Goal: Task Accomplishment & Management: Use online tool/utility

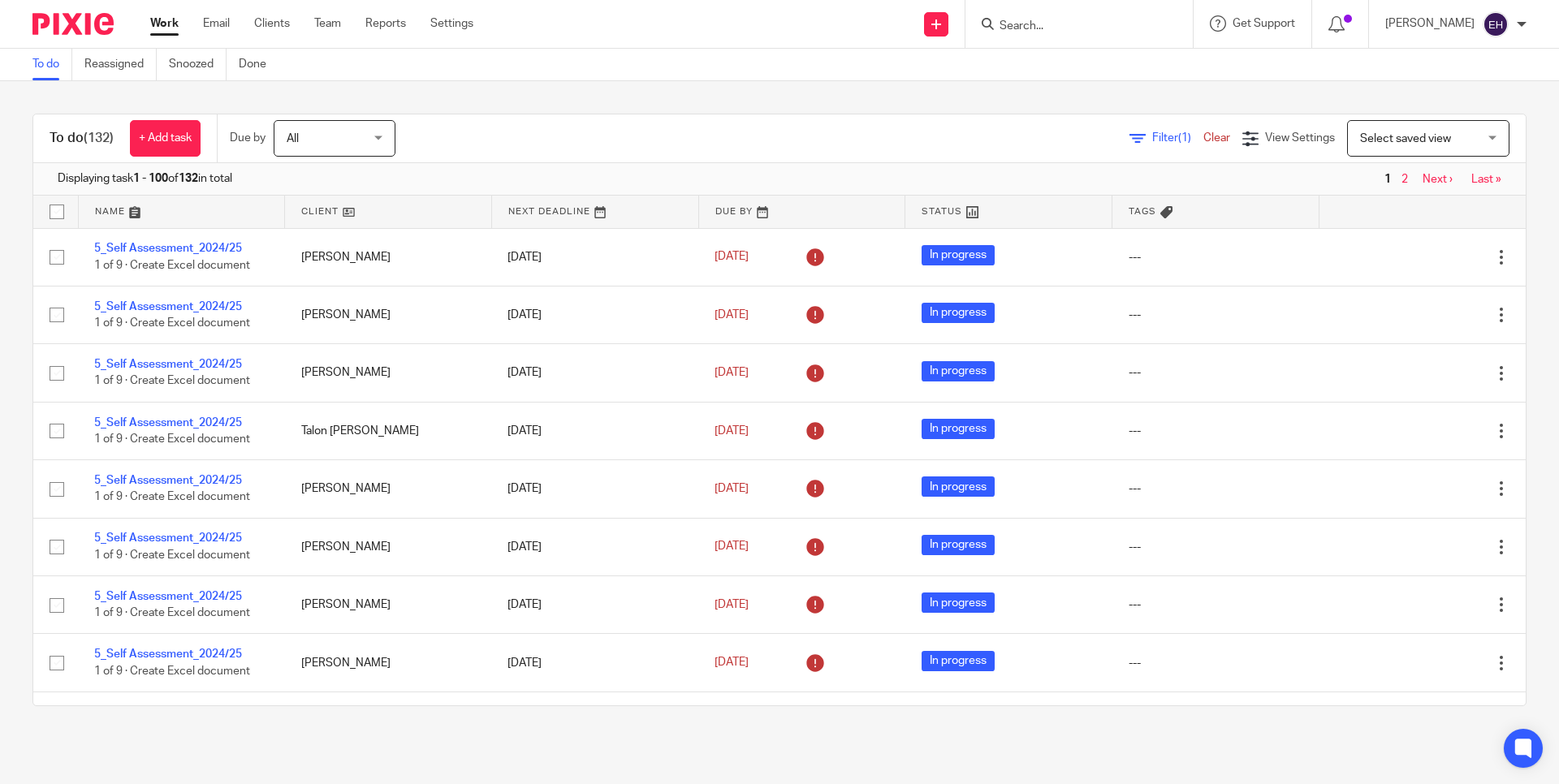
click at [1104, 20] on input "Search" at bounding box center [1071, 27] width 146 height 15
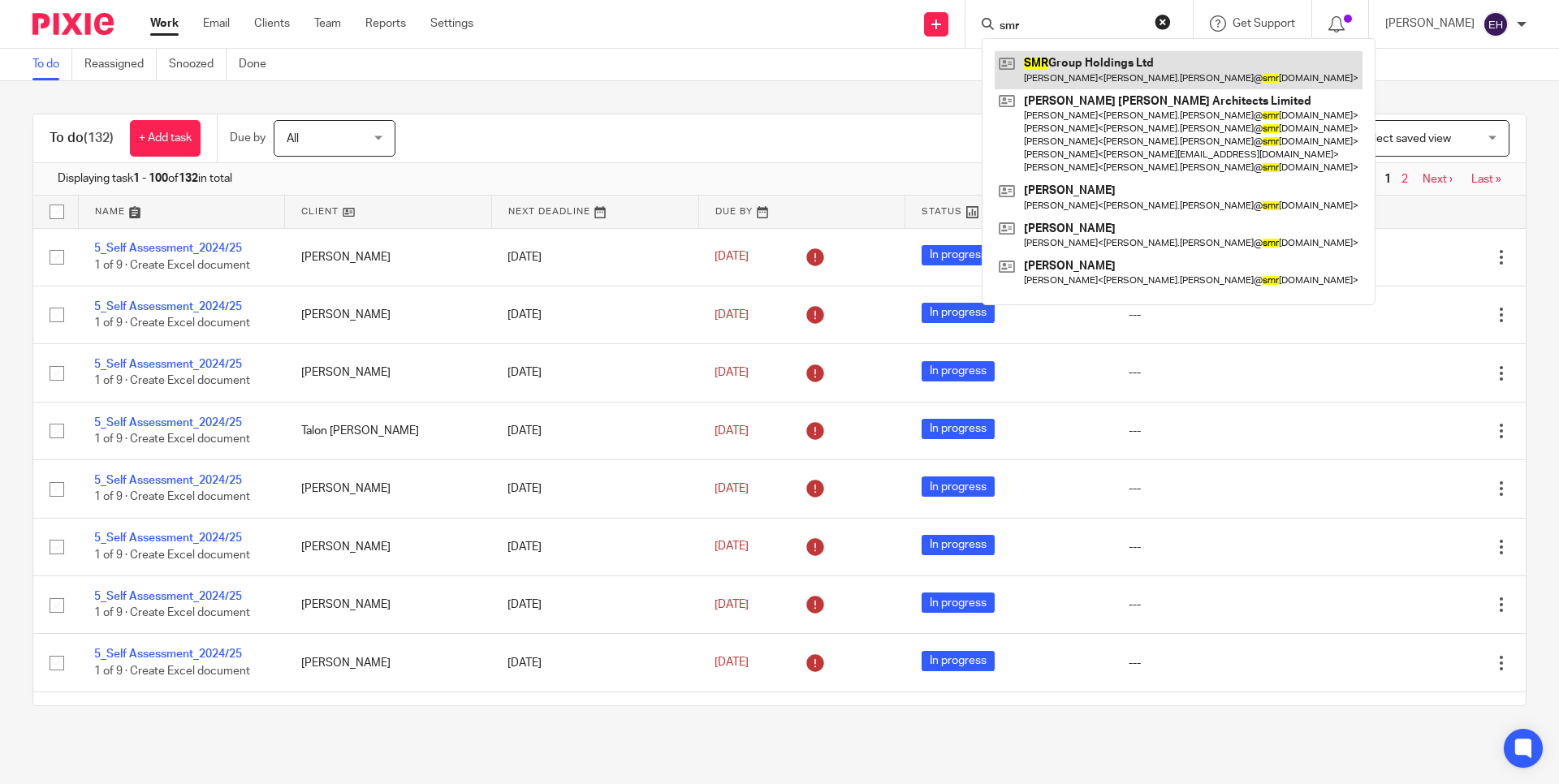
type input "smr"
click at [1104, 62] on link at bounding box center [1178, 70] width 368 height 37
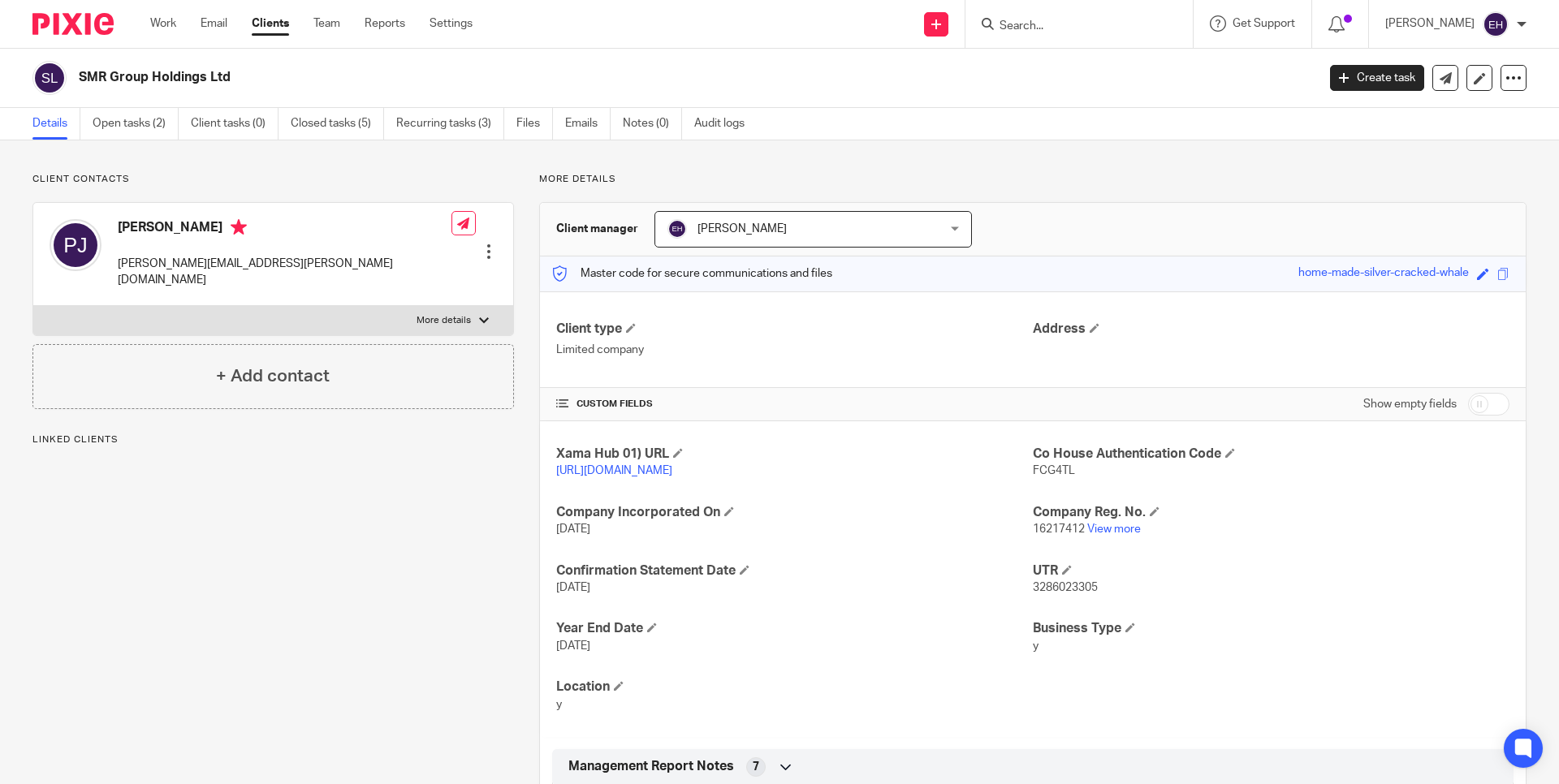
click at [1058, 214] on div "Client manager Ellen Houghton Ellen Houghton Blessie Dabu Camille Caoili Duncan…" at bounding box center [1032, 230] width 986 height 54
drag, startPoint x: 1045, startPoint y: 242, endPoint x: 1058, endPoint y: 229, distance: 18.4
click at [1045, 241] on div "Client manager Ellen Houghton Ellen Houghton Blessie Dabu Camille Caoili Duncan…" at bounding box center [1032, 230] width 986 height 54
click at [1058, 229] on div "Client manager Ellen Houghton Ellen Houghton Blessie Dabu Camille Caoili Duncan…" at bounding box center [1032, 230] width 986 height 54
click at [1218, 221] on div "Client manager Ellen Houghton Ellen Houghton Blessie Dabu Camille Caoili Duncan…" at bounding box center [1032, 230] width 986 height 54
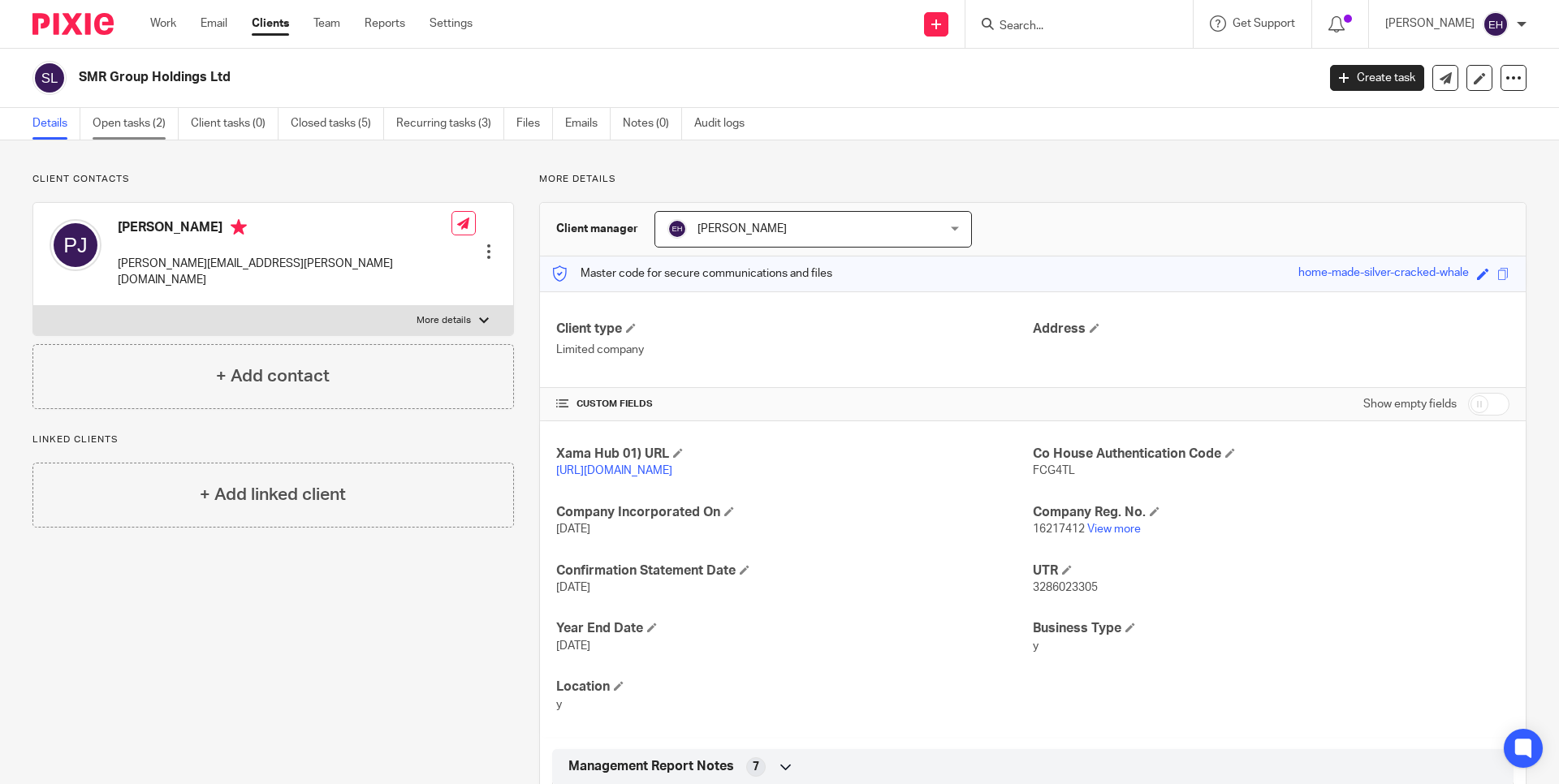
click at [137, 113] on link "Open tasks (2)" at bounding box center [136, 123] width 86 height 32
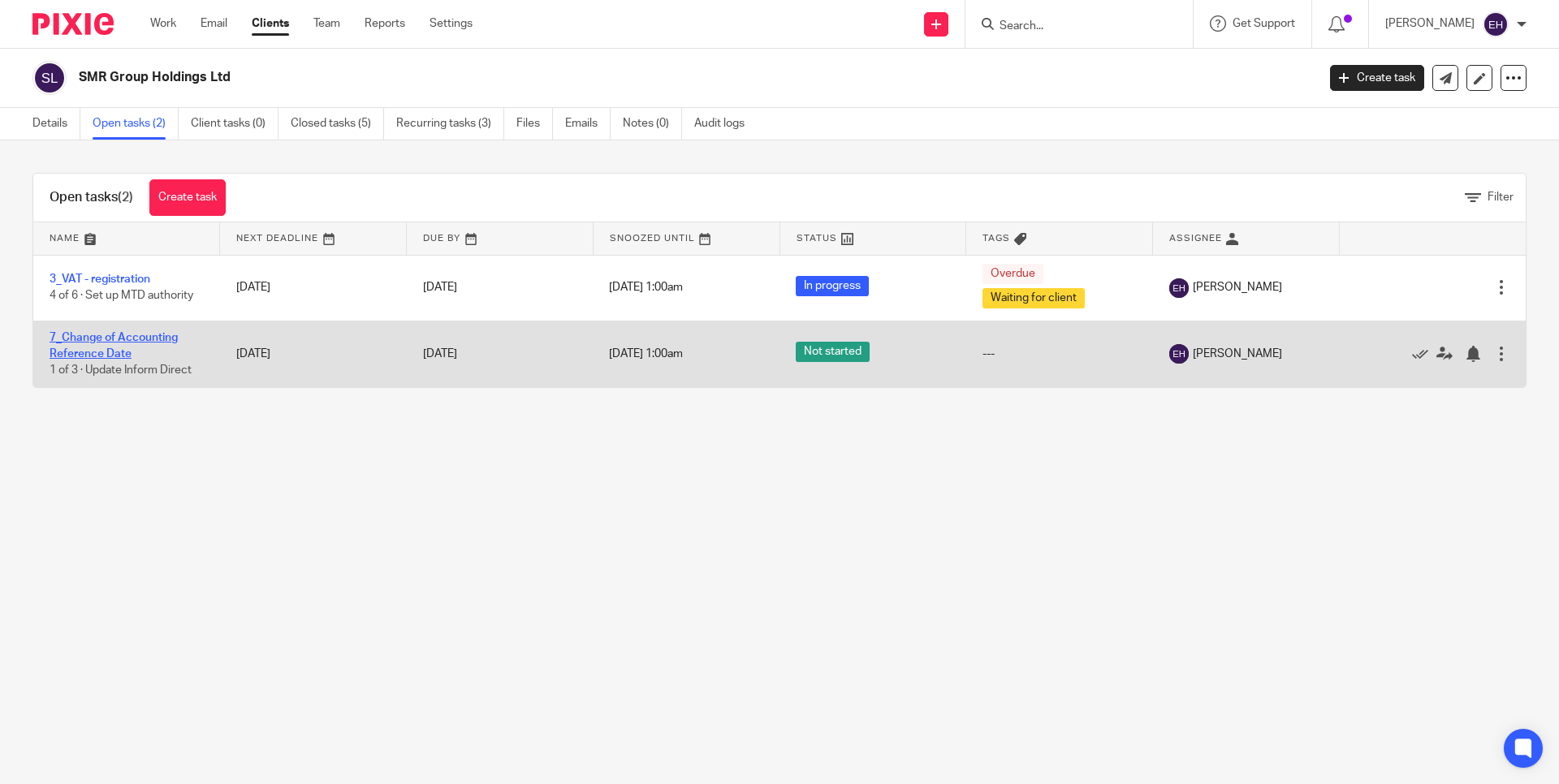
click at [125, 340] on link "7_Change of Accounting Reference Date" at bounding box center [113, 346] width 128 height 28
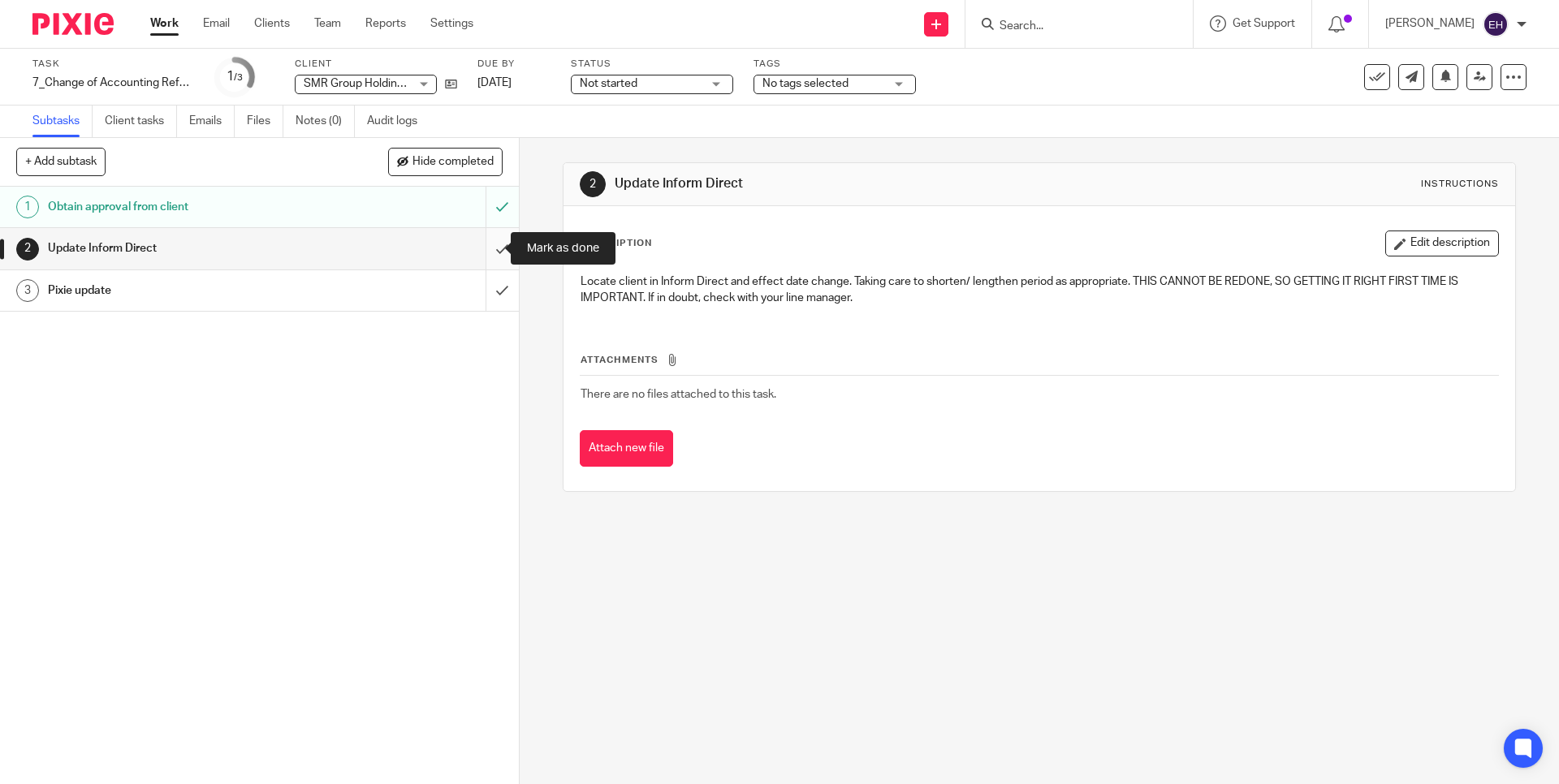
click at [488, 249] on input "submit" at bounding box center [259, 249] width 519 height 41
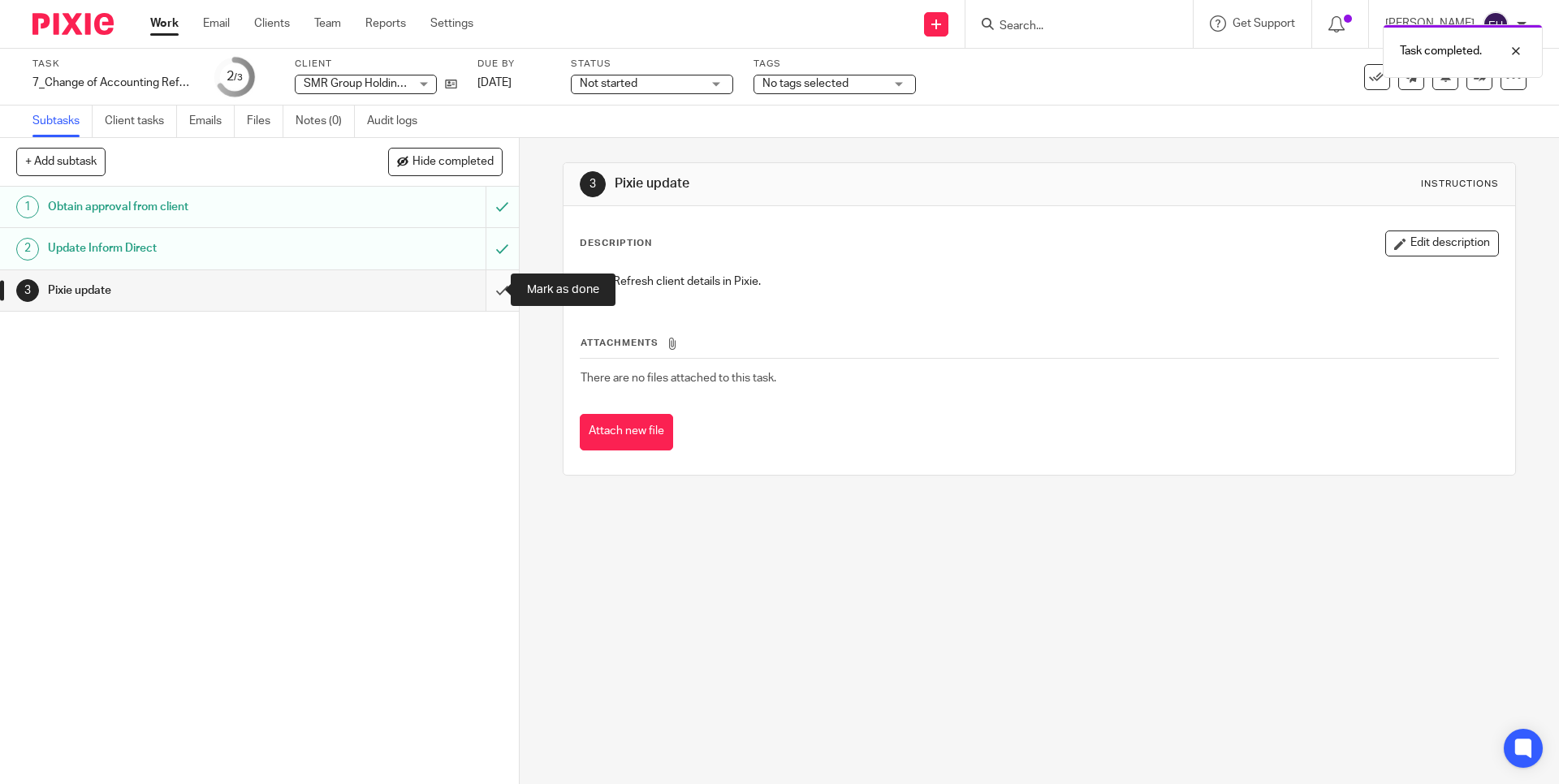
click at [485, 287] on input "submit" at bounding box center [259, 291] width 519 height 41
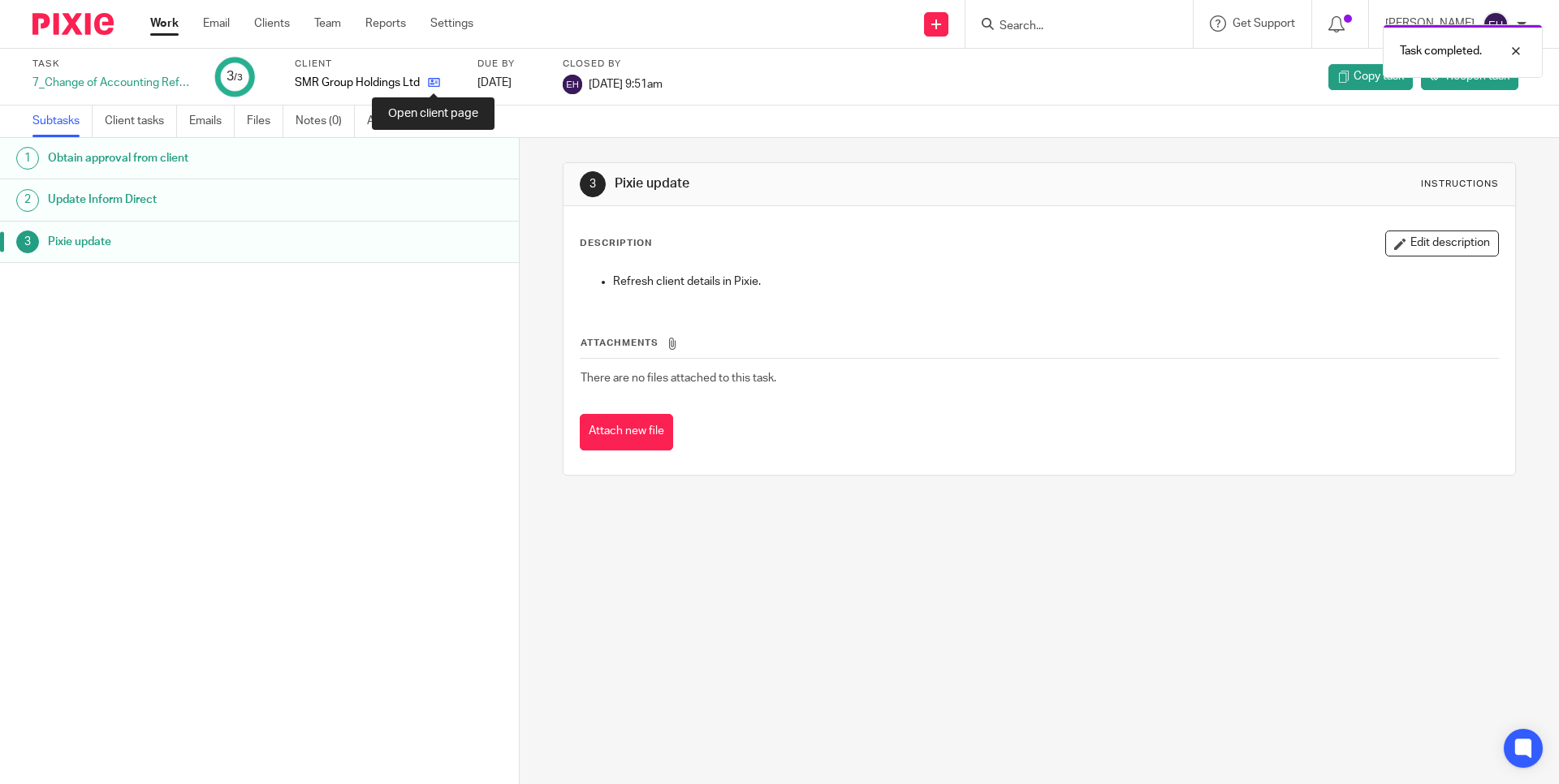
click at [435, 85] on icon at bounding box center [434, 82] width 12 height 12
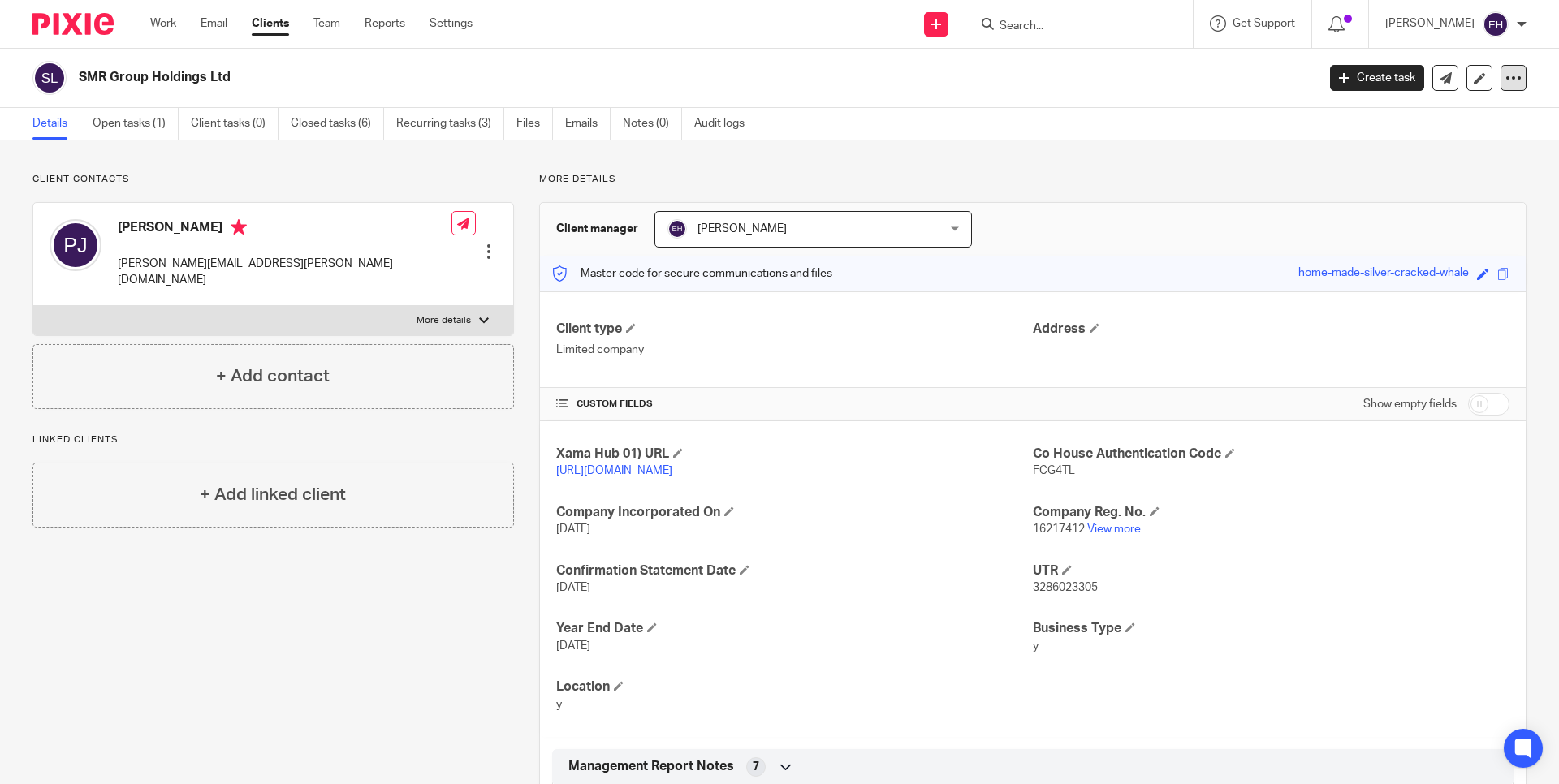
click at [1505, 79] on icon at bounding box center [1513, 78] width 16 height 16
click at [1473, 122] on link "Update from Companies House" at bounding box center [1412, 118] width 179 height 24
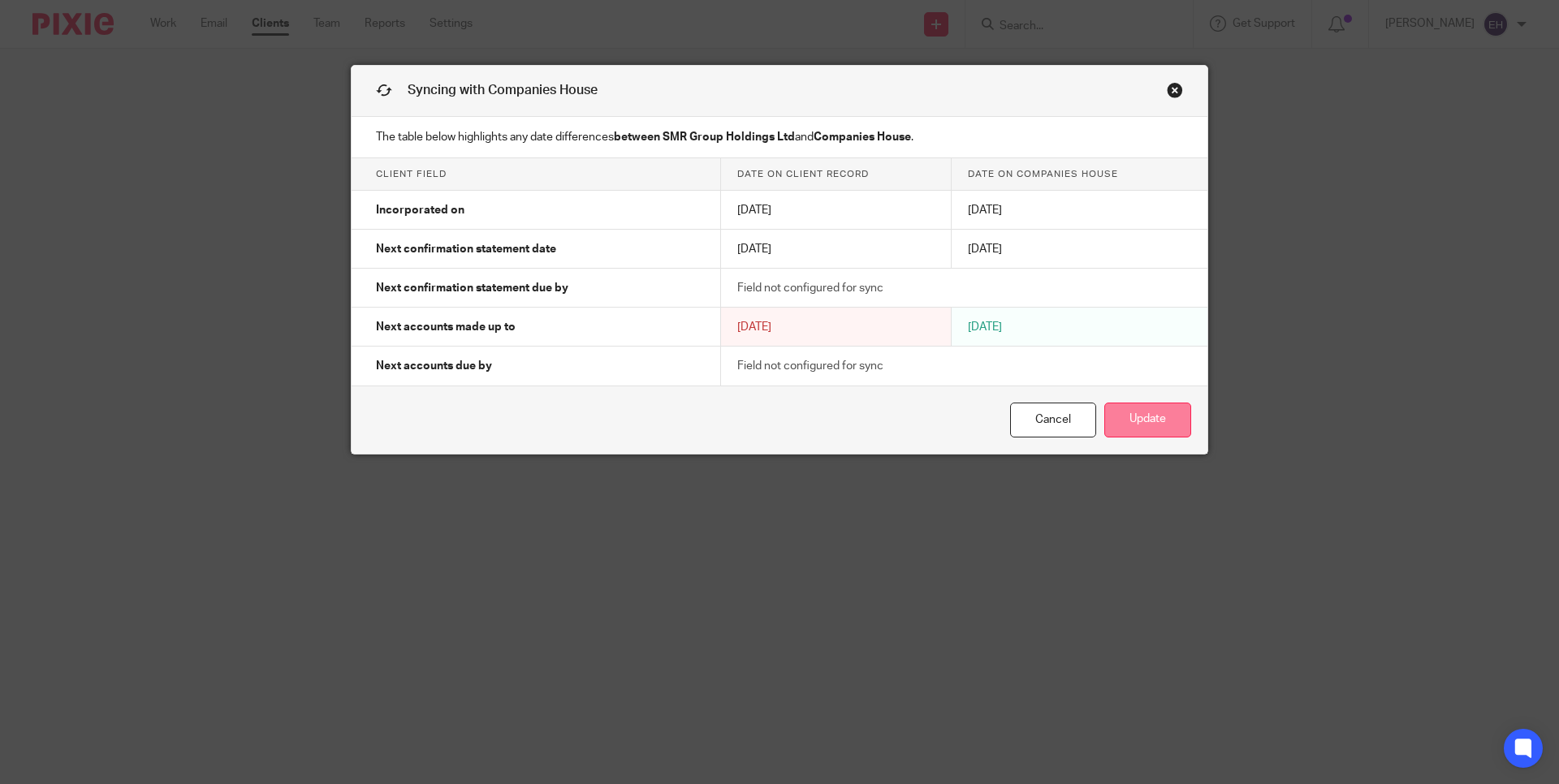
click at [1152, 417] on button "Update" at bounding box center [1147, 420] width 87 height 35
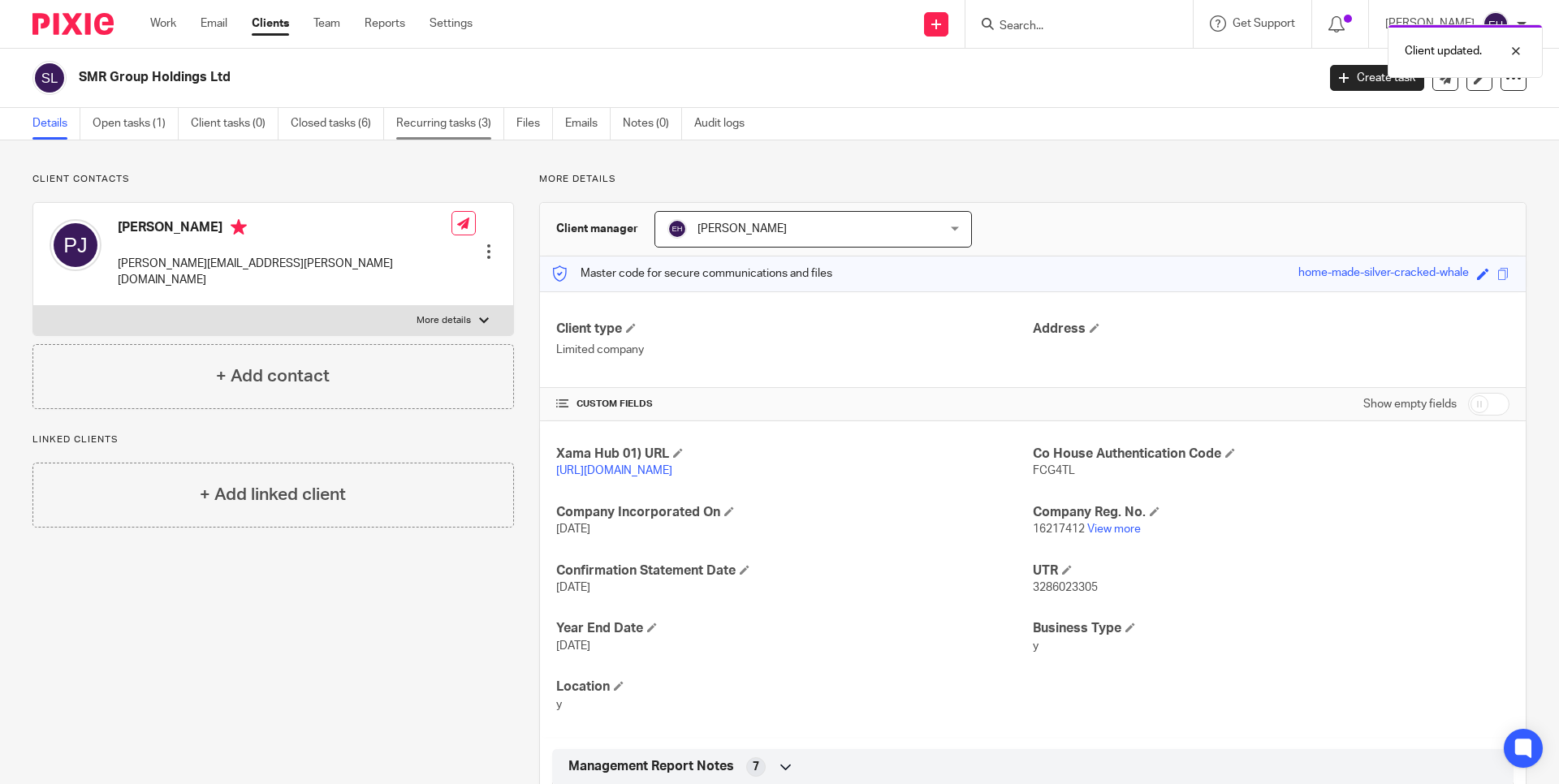
click at [443, 123] on link "Recurring tasks (3)" at bounding box center [450, 123] width 108 height 32
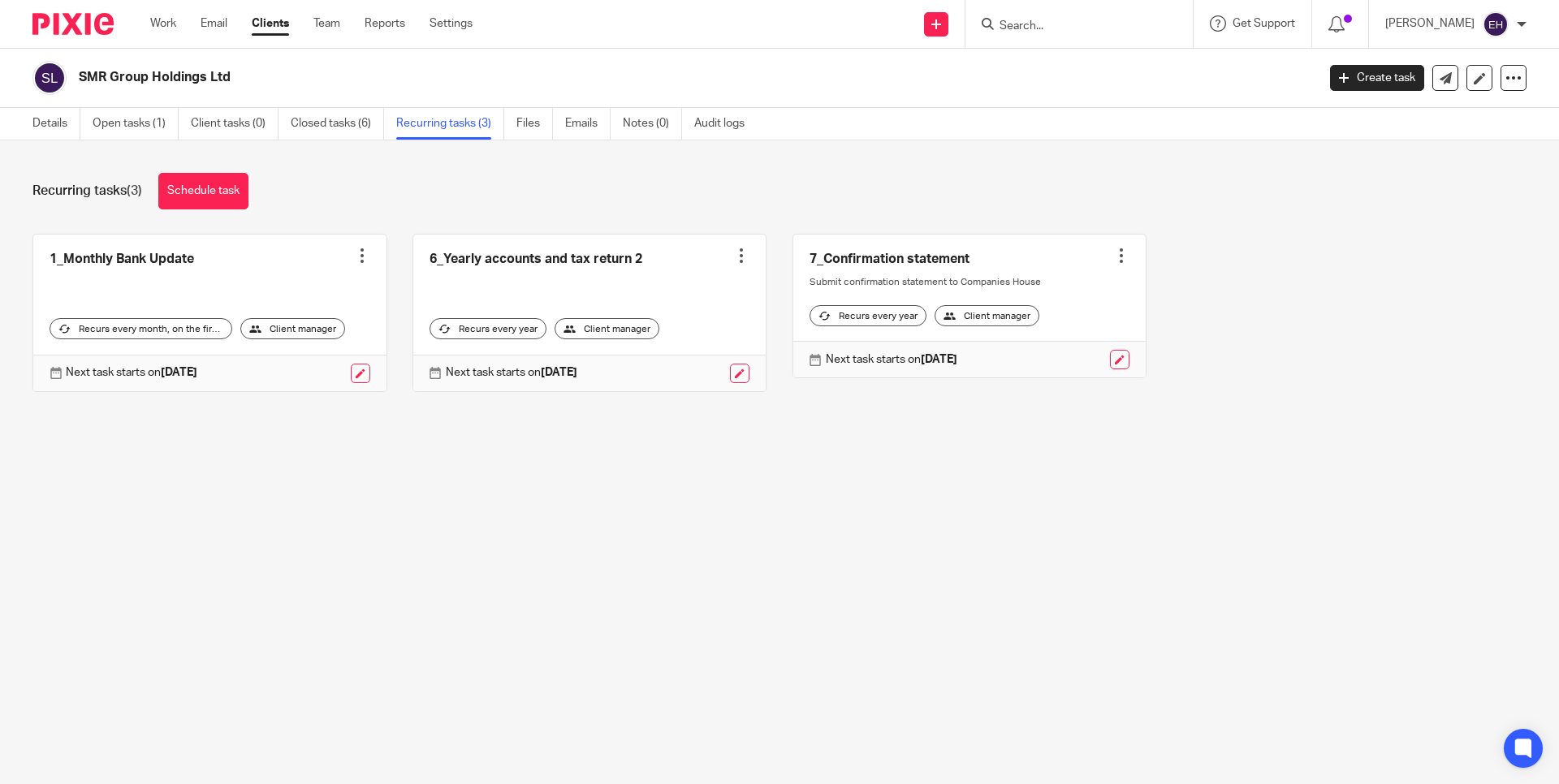
click at [377, 567] on main "SMR Group Holdings Ltd Create task Update from Companies House Export data Merg…" at bounding box center [780, 392] width 1559 height 784
click at [163, 25] on link "Work" at bounding box center [163, 24] width 26 height 16
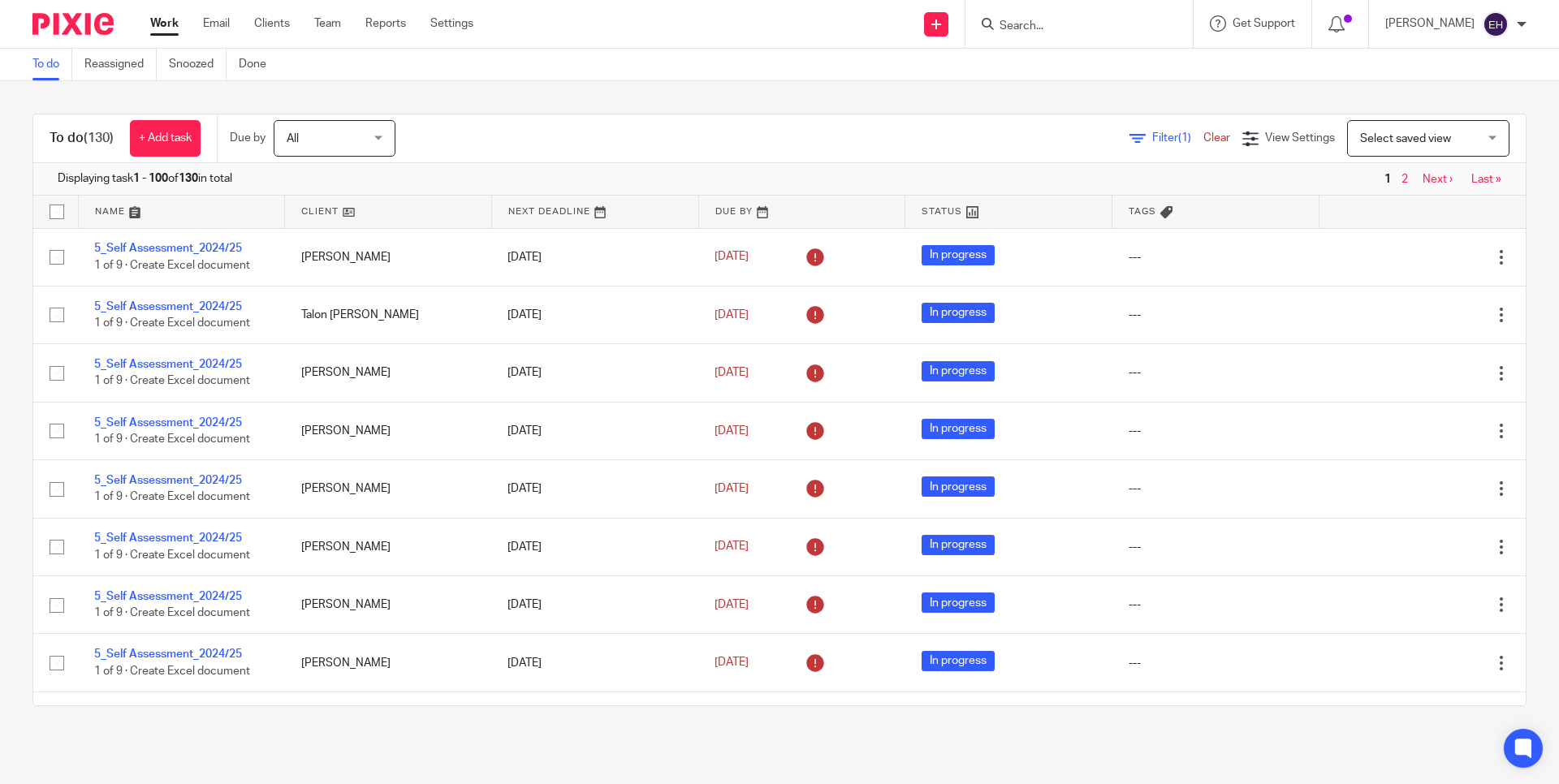
click at [1058, 26] on input "Search" at bounding box center [1071, 27] width 146 height 15
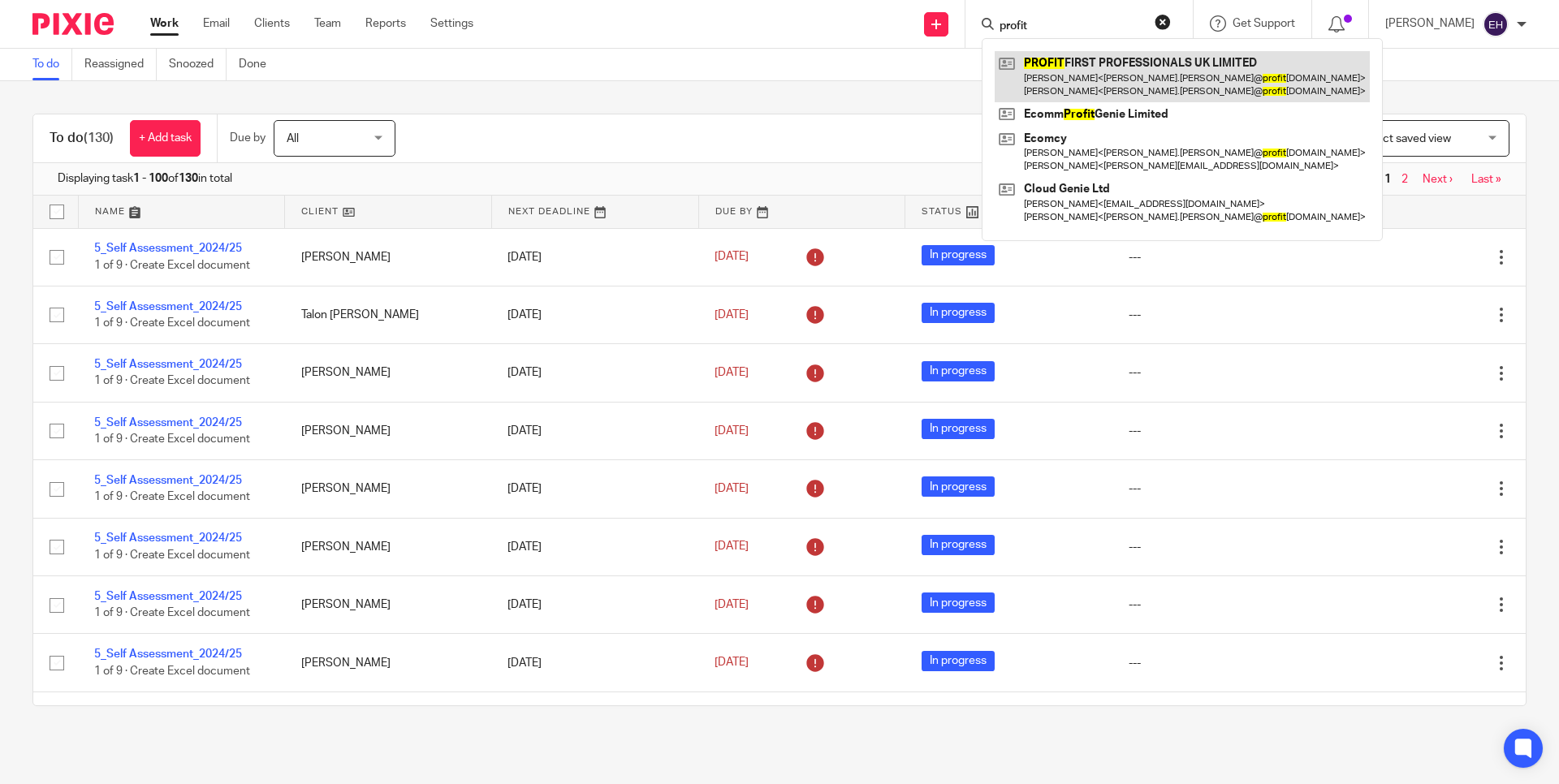
type input "profit"
click at [1207, 68] on link at bounding box center [1182, 77] width 375 height 51
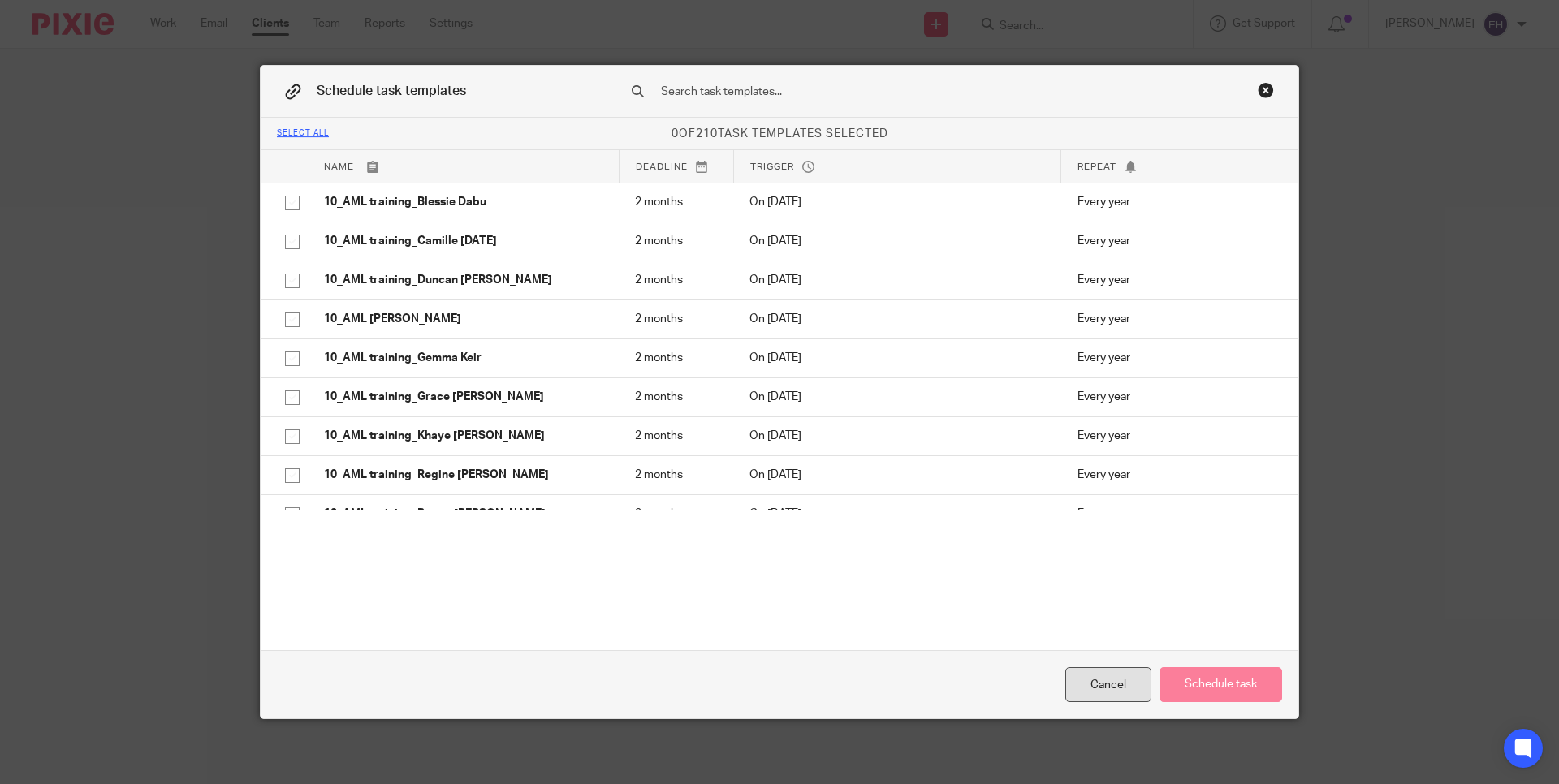
click at [1096, 676] on div "Cancel" at bounding box center [1108, 685] width 86 height 35
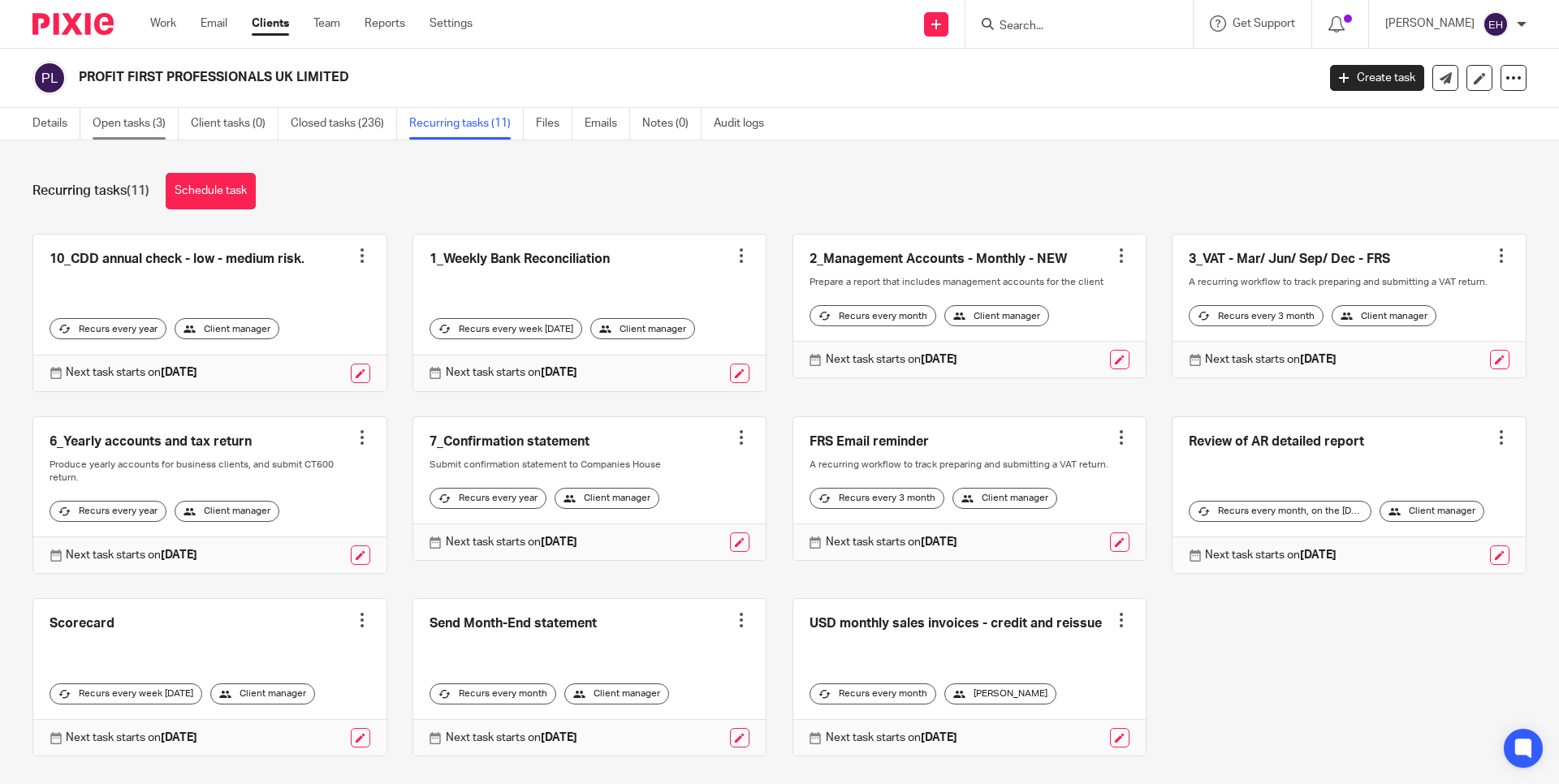
click at [126, 124] on link "Open tasks (3)" at bounding box center [136, 123] width 86 height 32
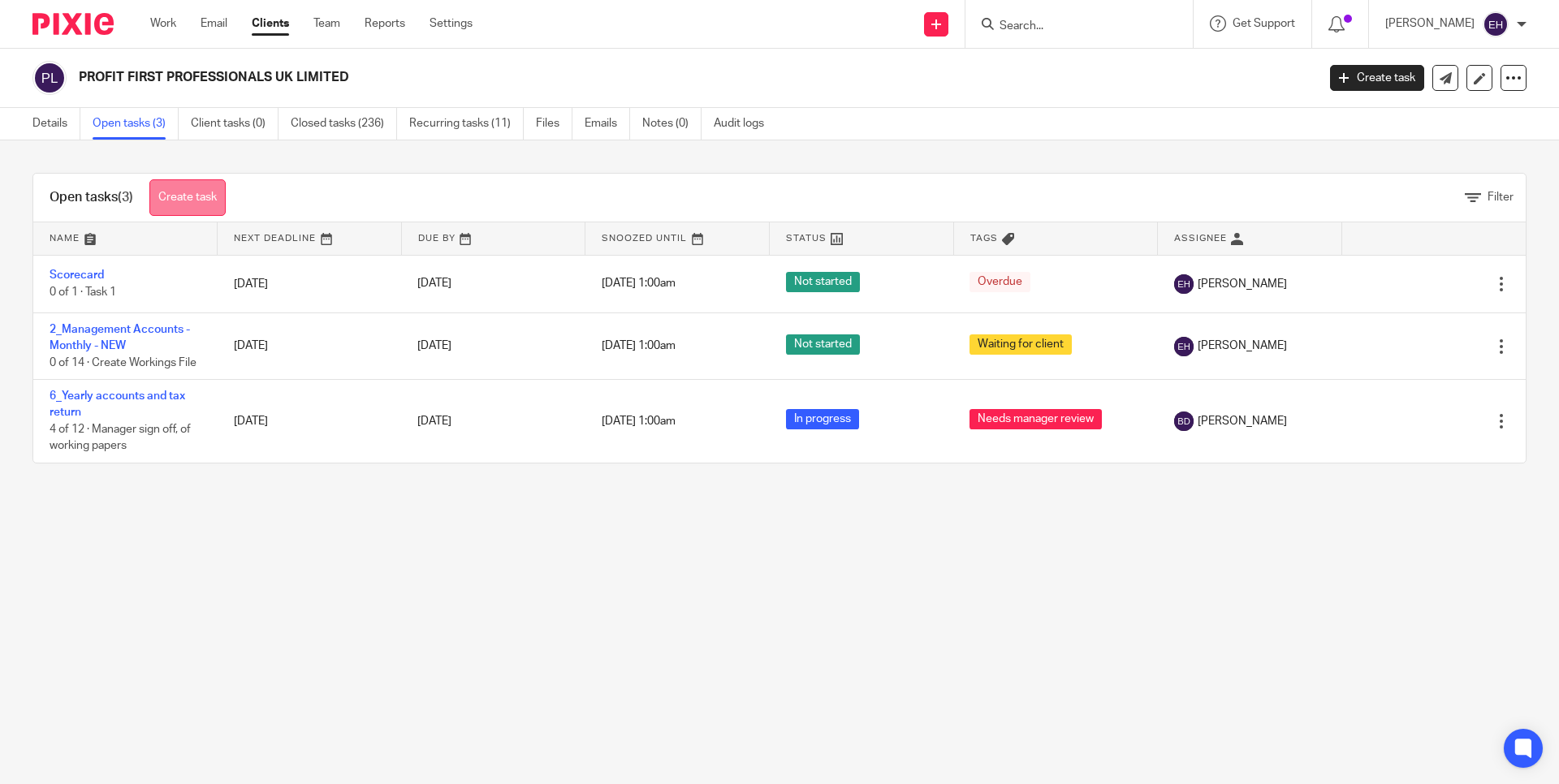
click at [195, 196] on link "Create task" at bounding box center [188, 197] width 77 height 37
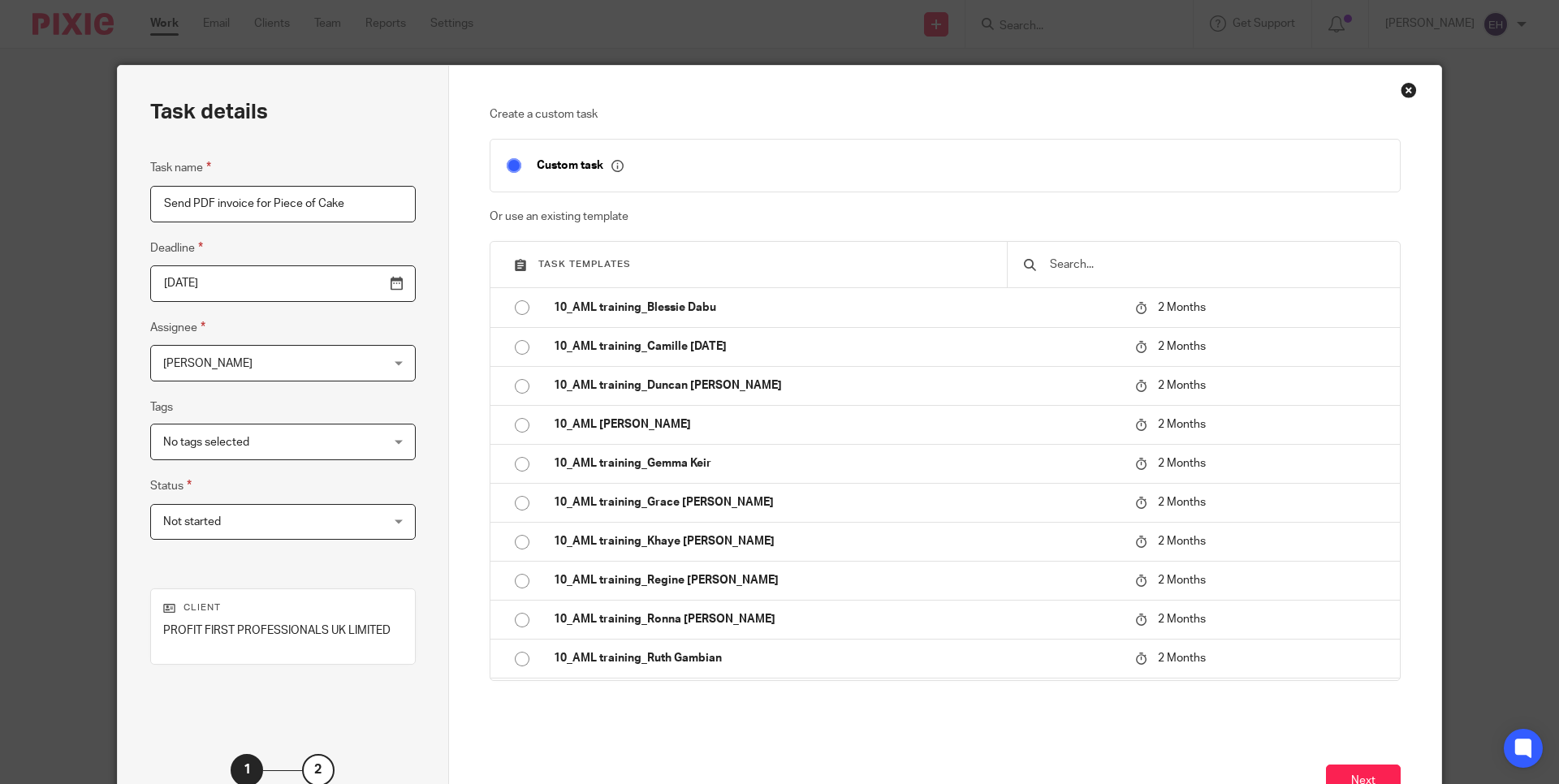
scroll to position [118, 0]
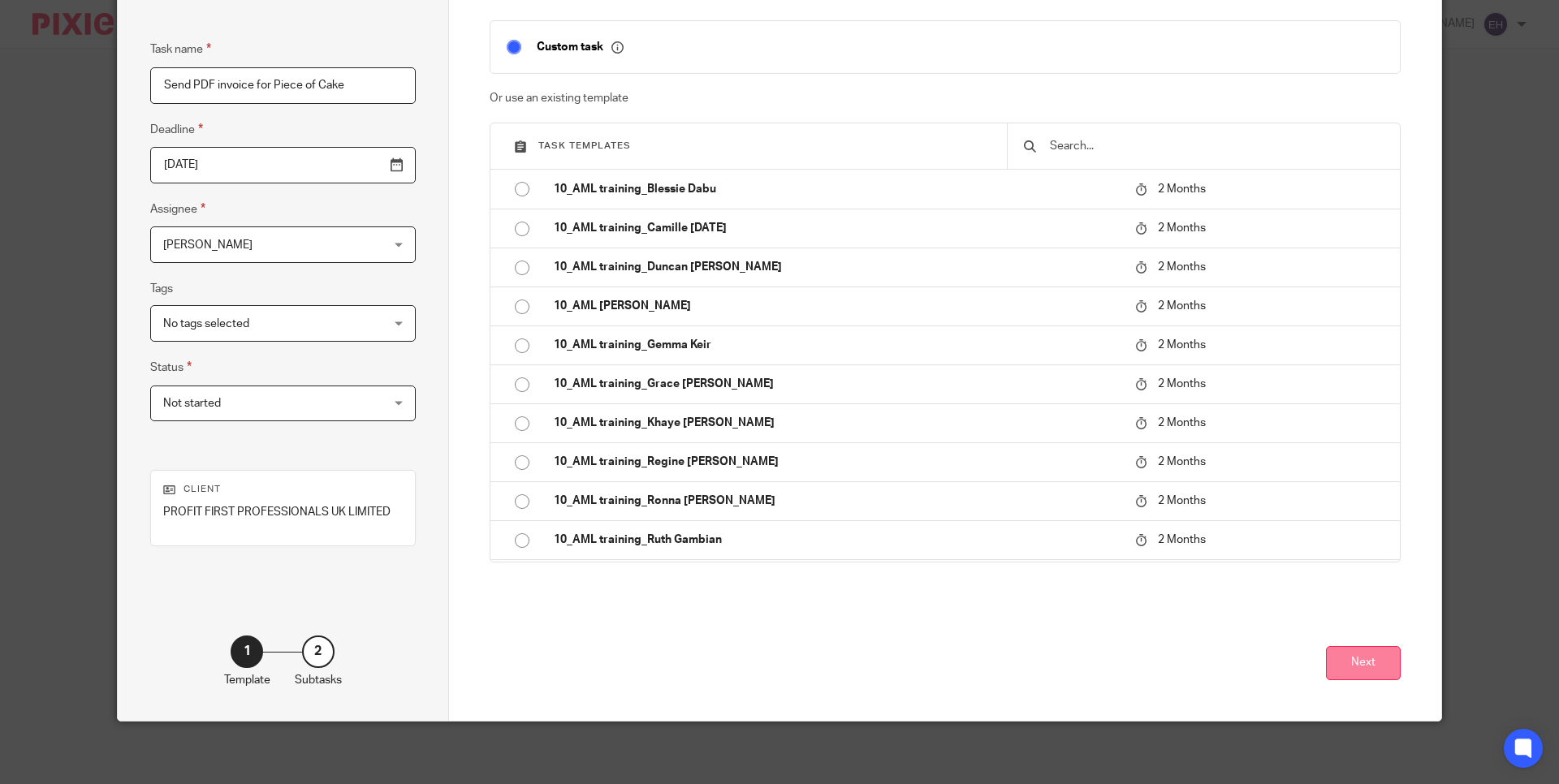
type input "Send PDF invoice for Piece of Cake"
click at [1349, 659] on button "Next" at bounding box center [1363, 663] width 75 height 35
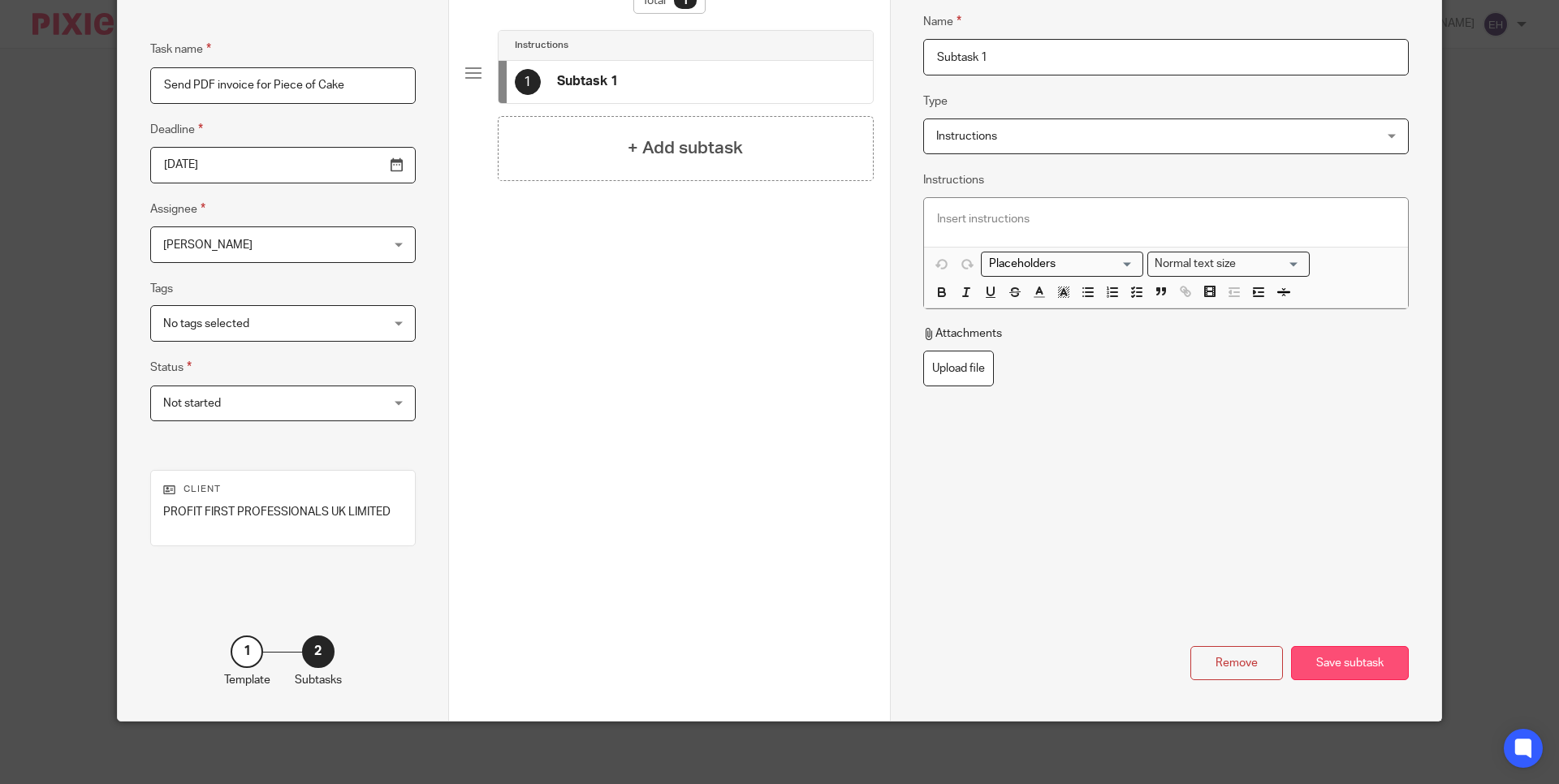
click at [1346, 660] on div "Save subtask" at bounding box center [1349, 663] width 117 height 35
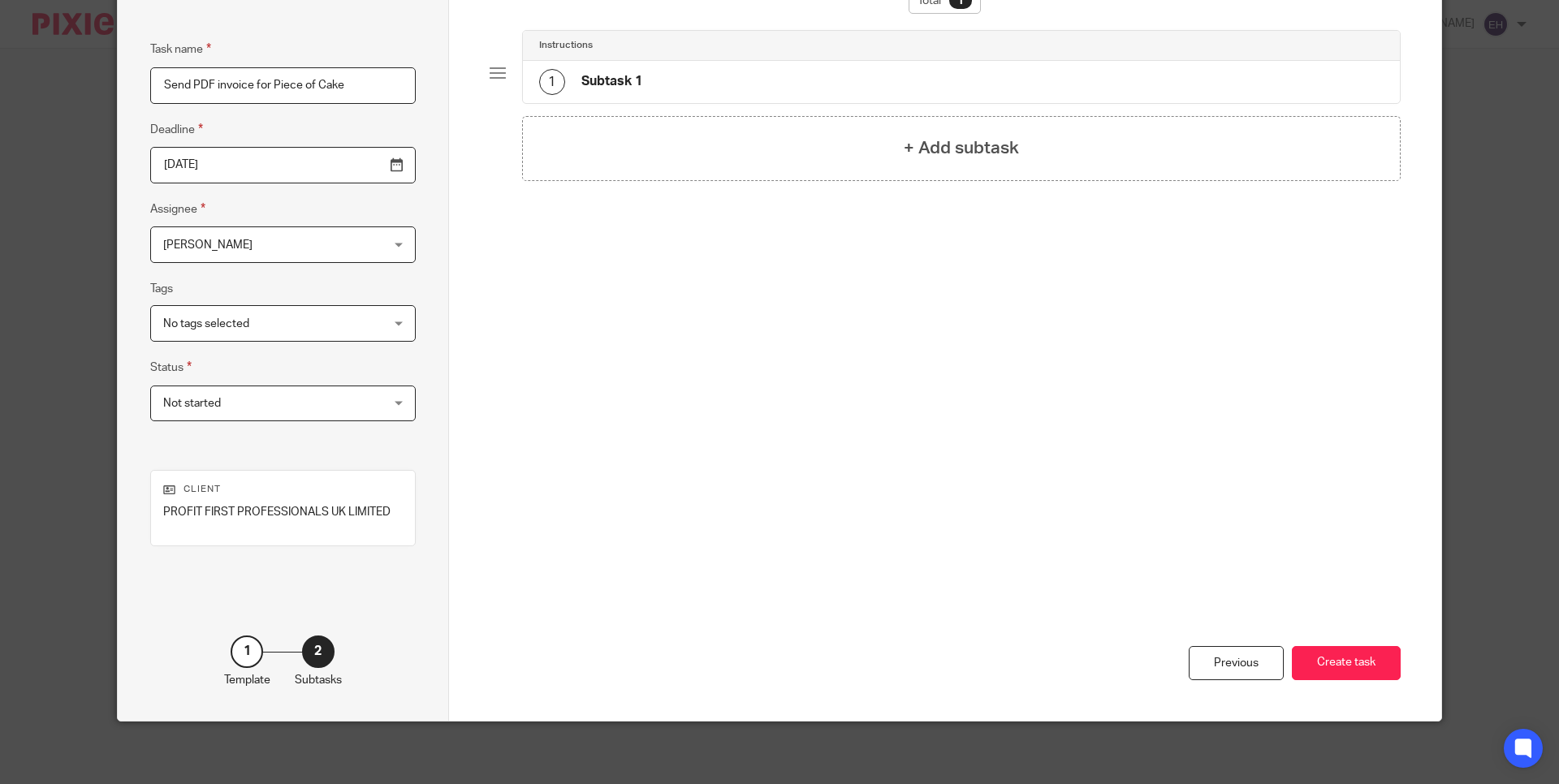
click at [1346, 660] on button "Create task" at bounding box center [1345, 663] width 108 height 35
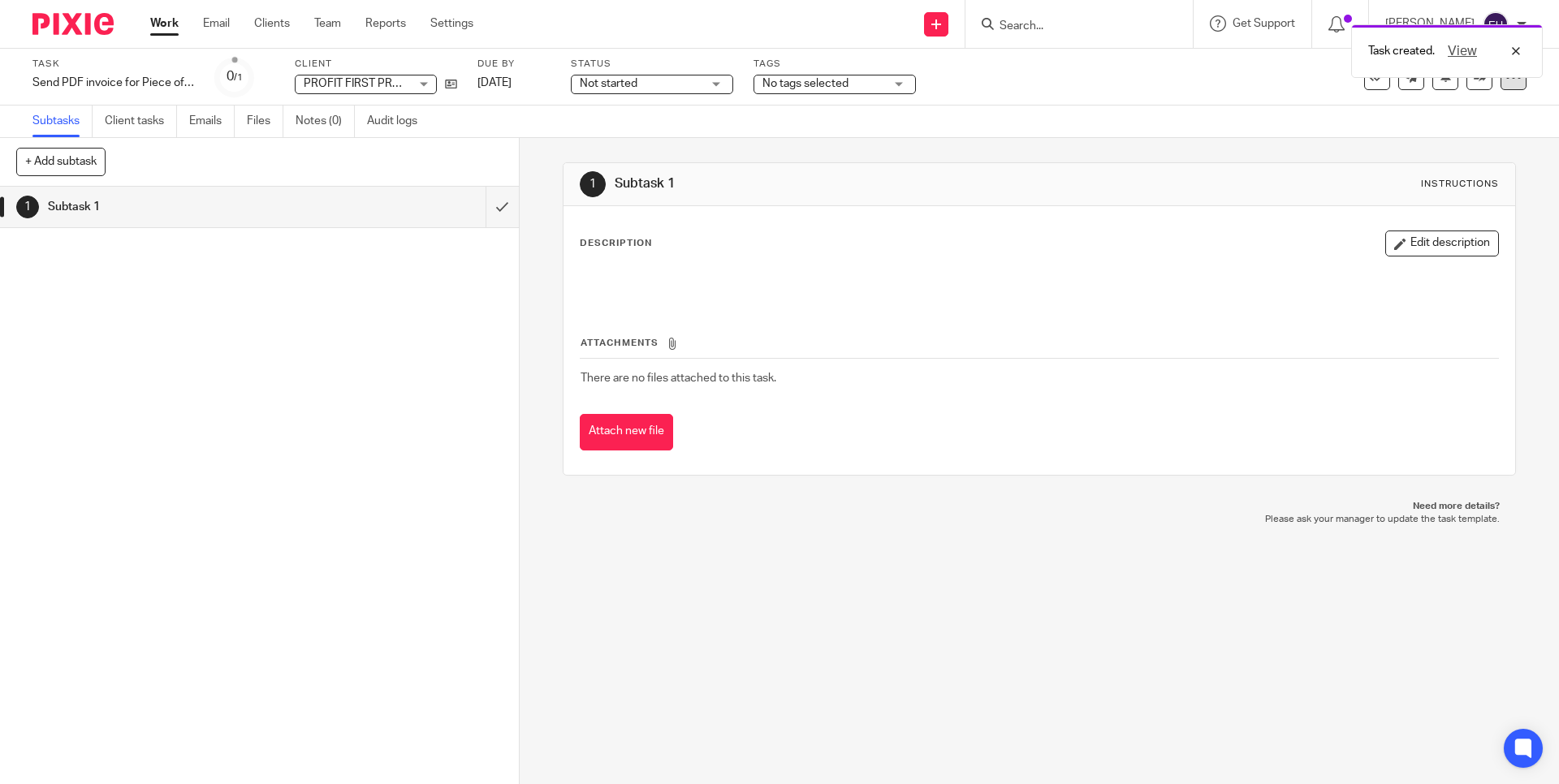
click at [1503, 86] on div at bounding box center [1513, 77] width 26 height 26
click at [1437, 219] on span "Make recurring" at bounding box center [1425, 214] width 77 height 11
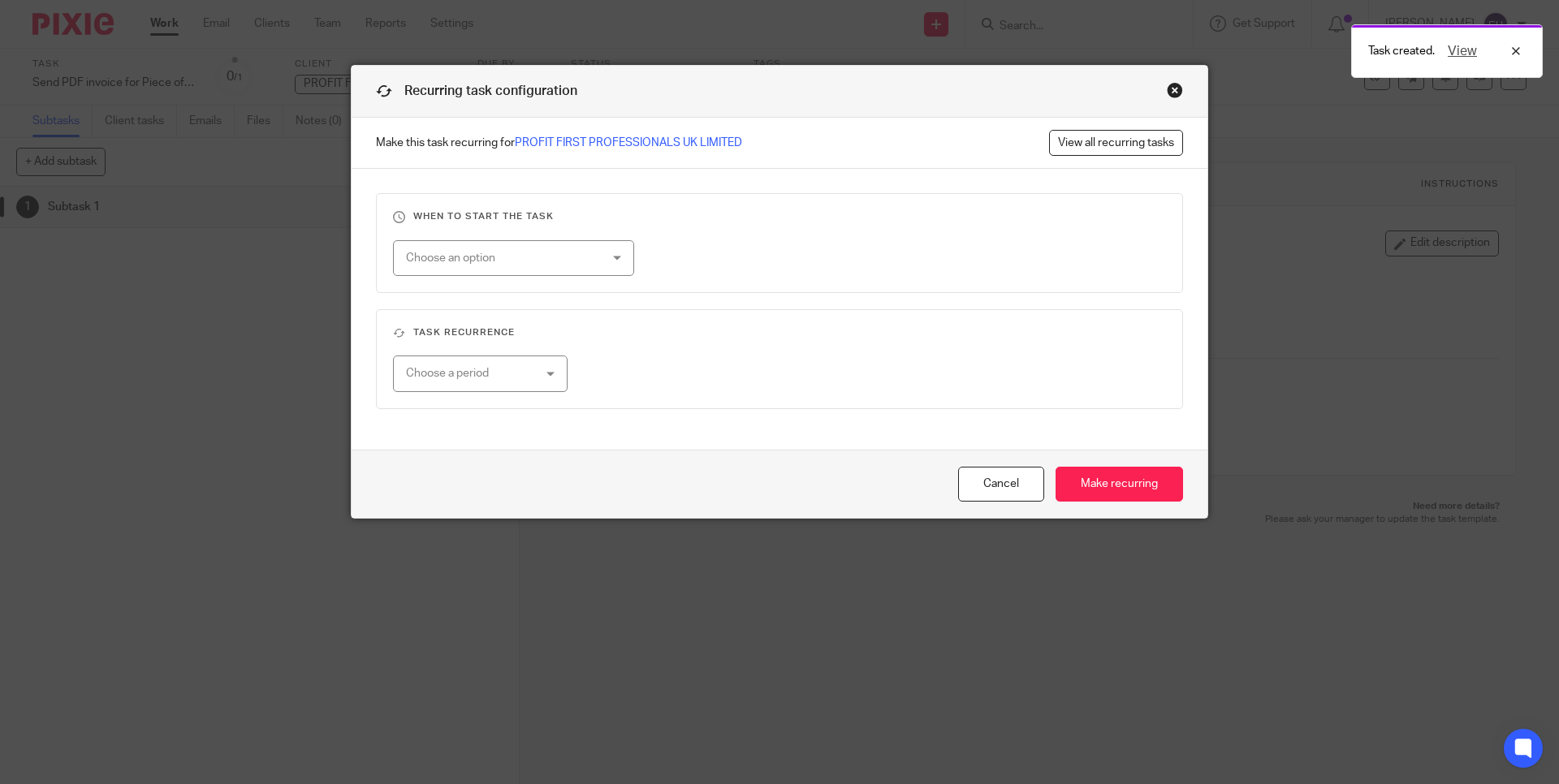
click at [588, 277] on fieldset "When to start the task Choose an option On date Week day Month day On client da…" at bounding box center [780, 243] width 807 height 99
click at [587, 268] on div "Choose an option" at bounding box center [514, 258] width 241 height 37
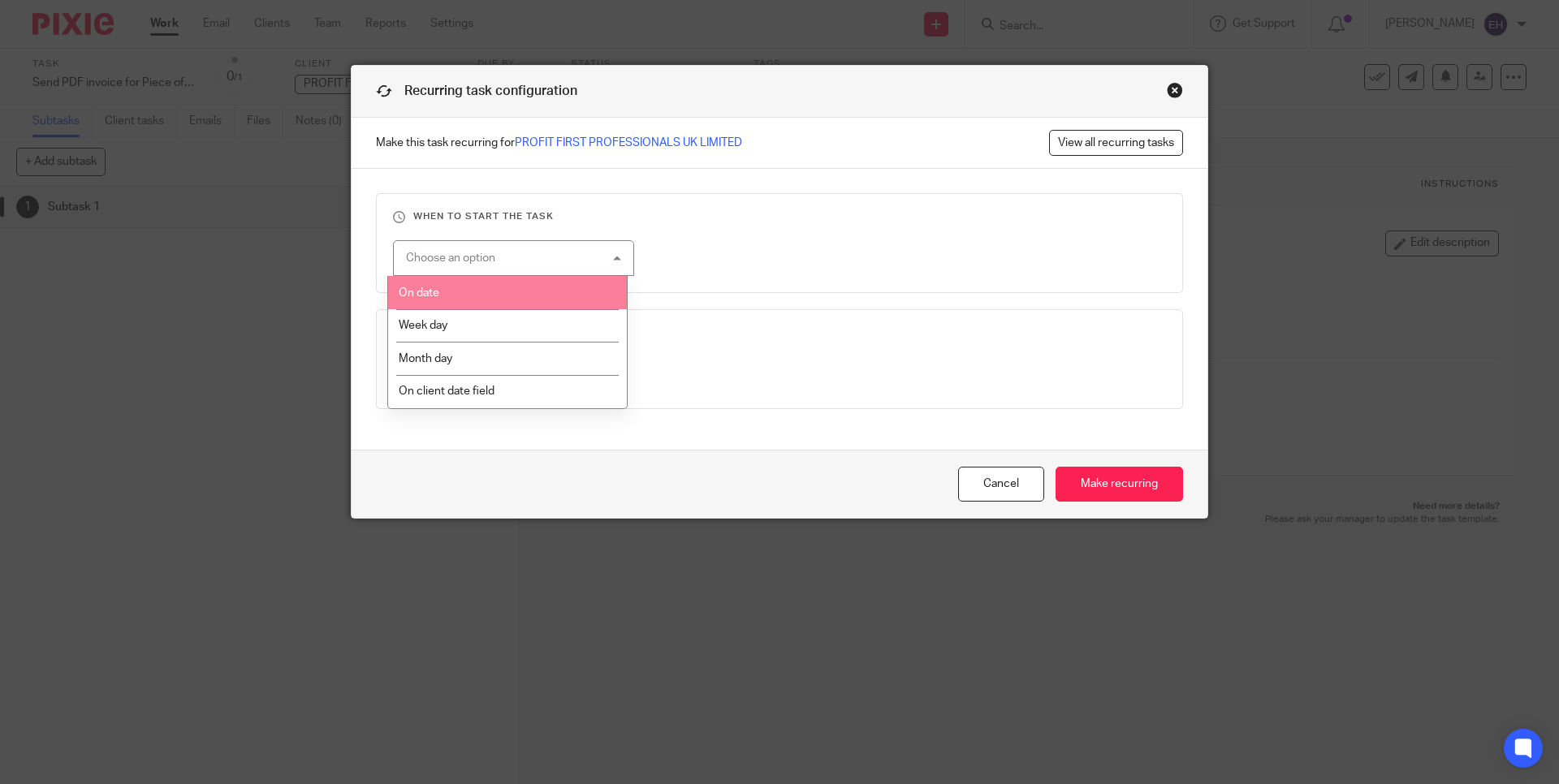
click at [482, 288] on li "On date" at bounding box center [508, 293] width 240 height 33
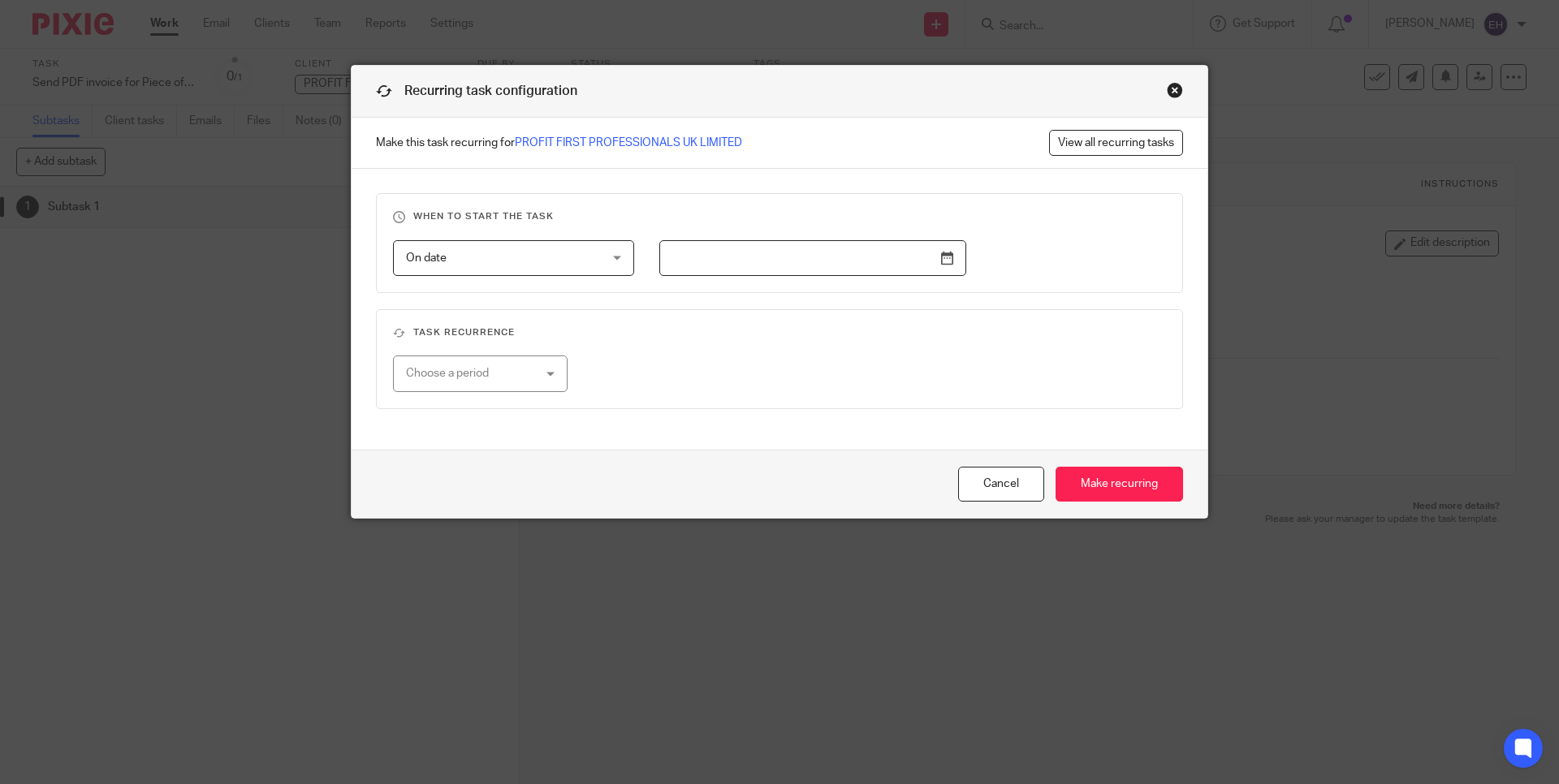
click at [478, 384] on div "Choose a period" at bounding box center [470, 373] width 128 height 34
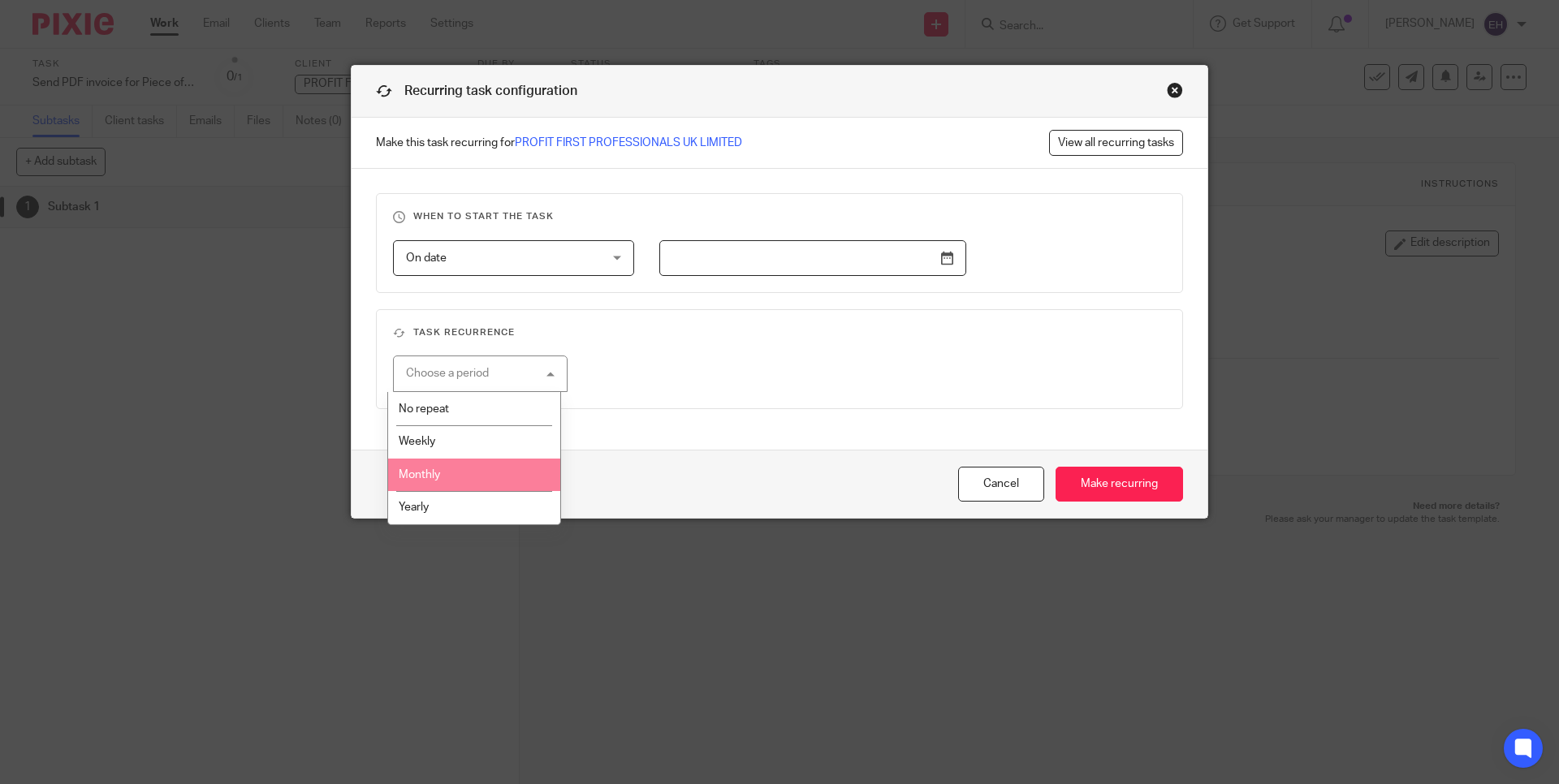
click at [456, 471] on li "Monthly" at bounding box center [475, 475] width 173 height 33
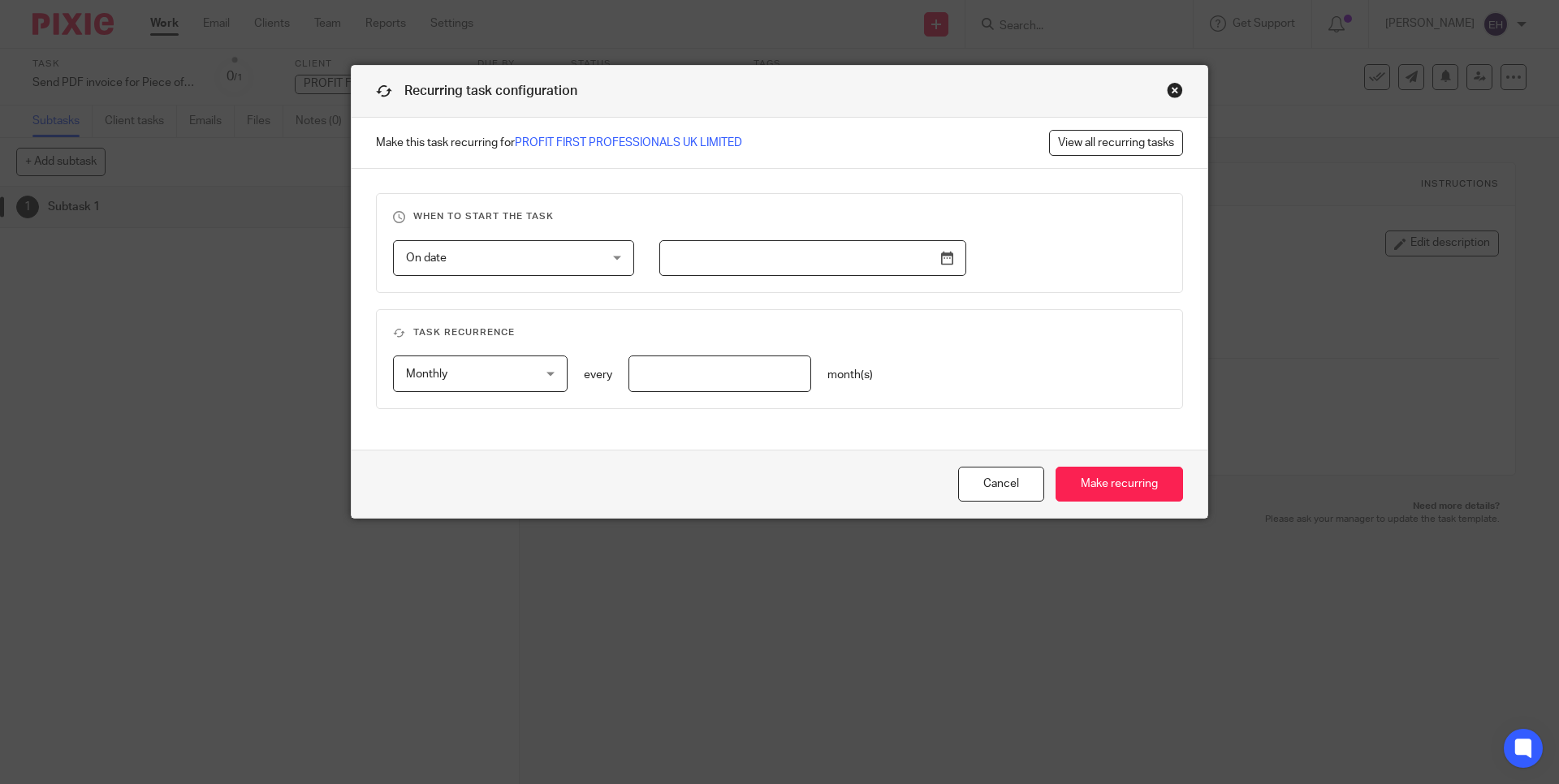
click at [947, 252] on input "text" at bounding box center [813, 258] width 307 height 37
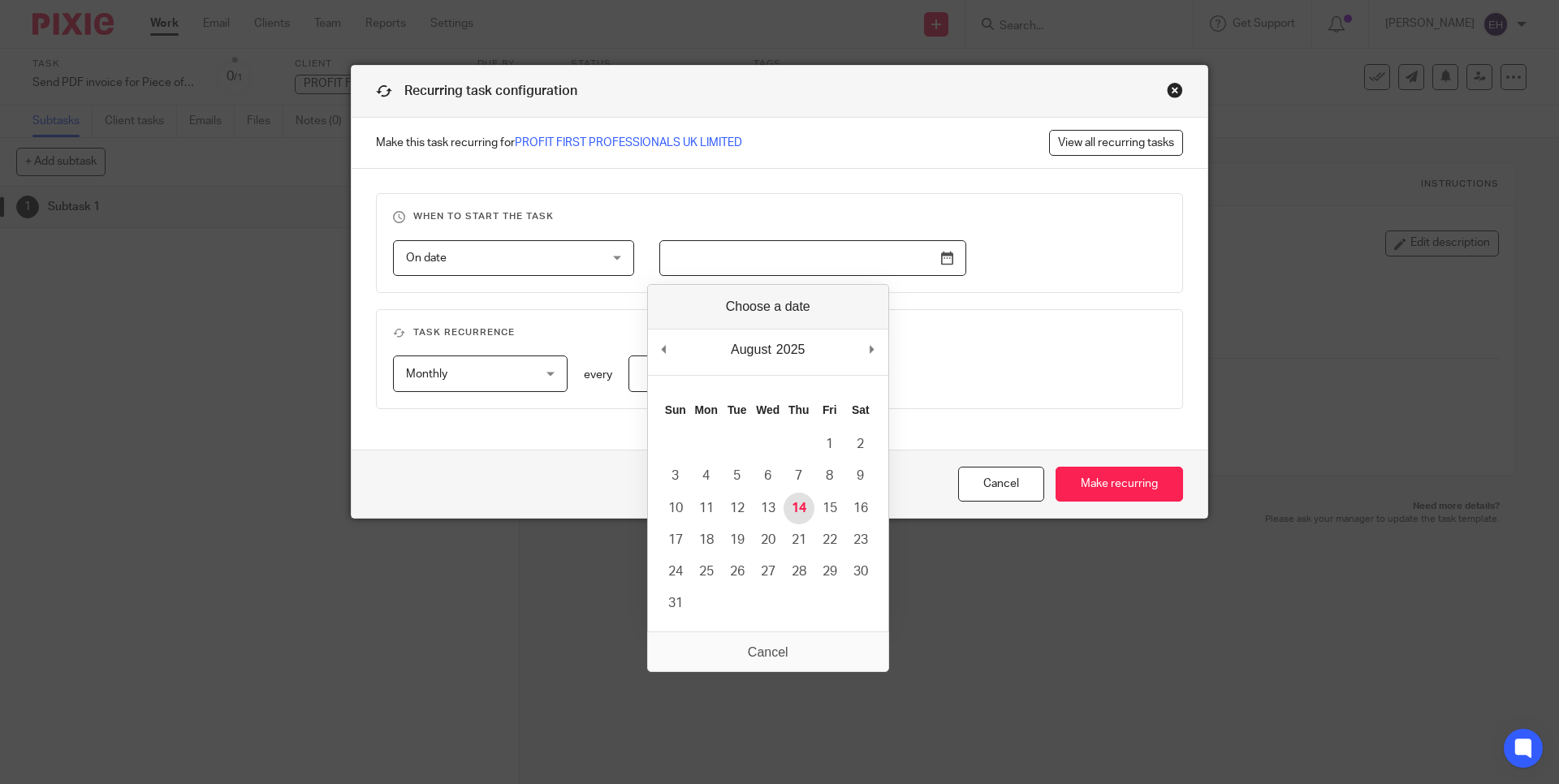
type input "[DATE]"
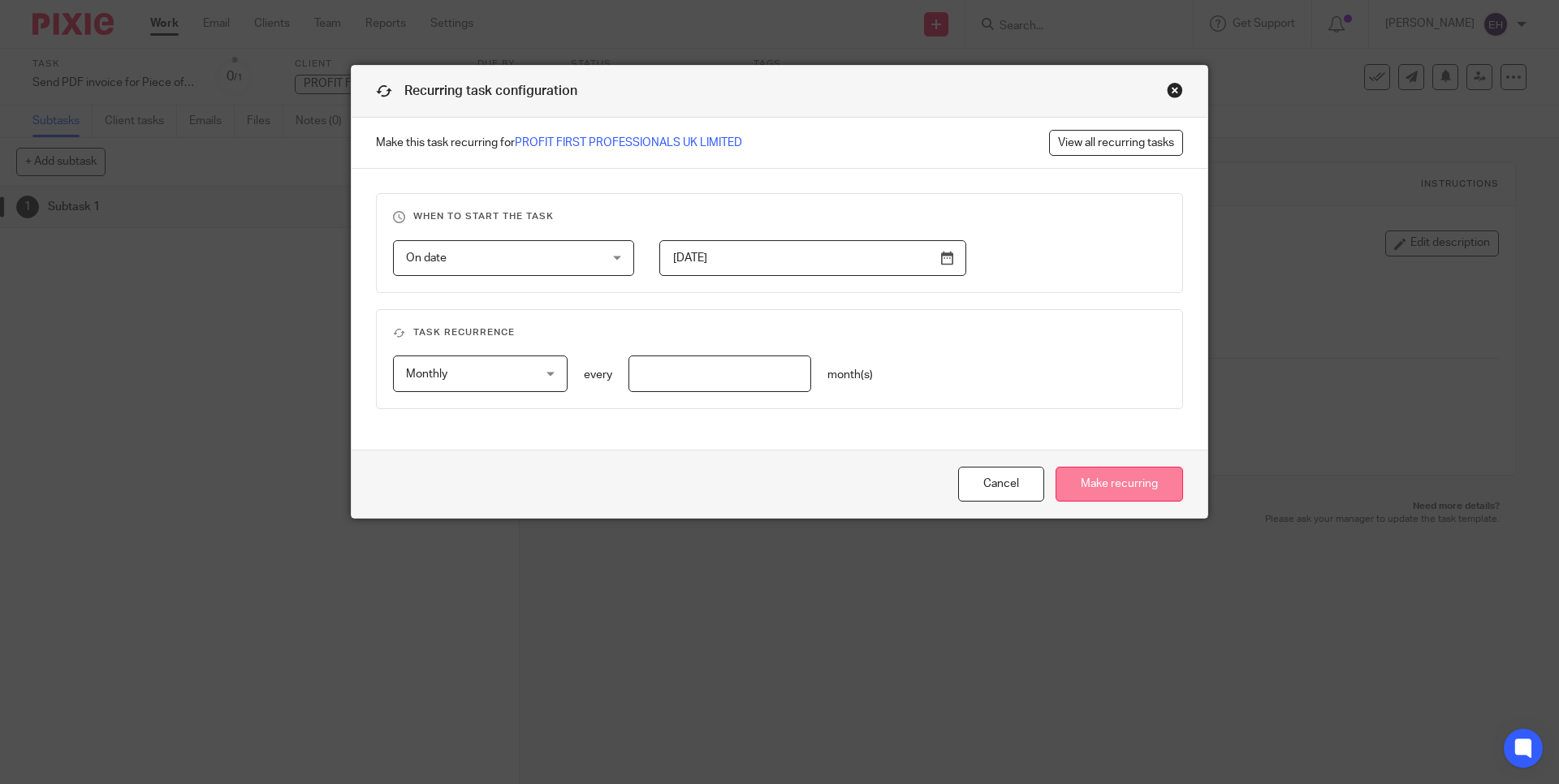
click at [1140, 486] on input "Make recurring" at bounding box center [1119, 484] width 127 height 35
type input "1"
click at [1096, 488] on input "Make recurring" at bounding box center [1119, 484] width 127 height 35
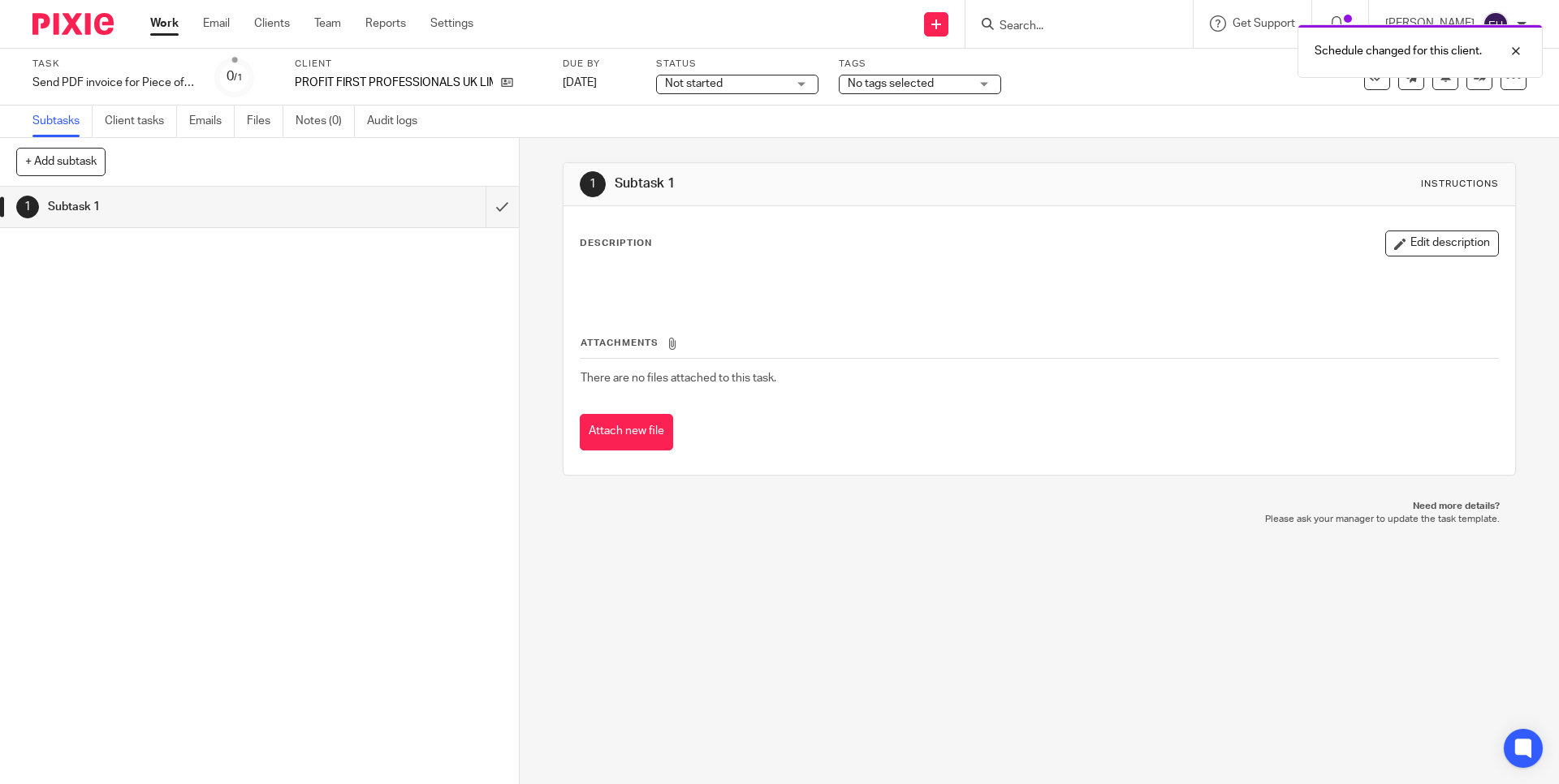
click at [166, 24] on link "Work" at bounding box center [164, 24] width 29 height 16
